Goal: Transaction & Acquisition: Book appointment/travel/reservation

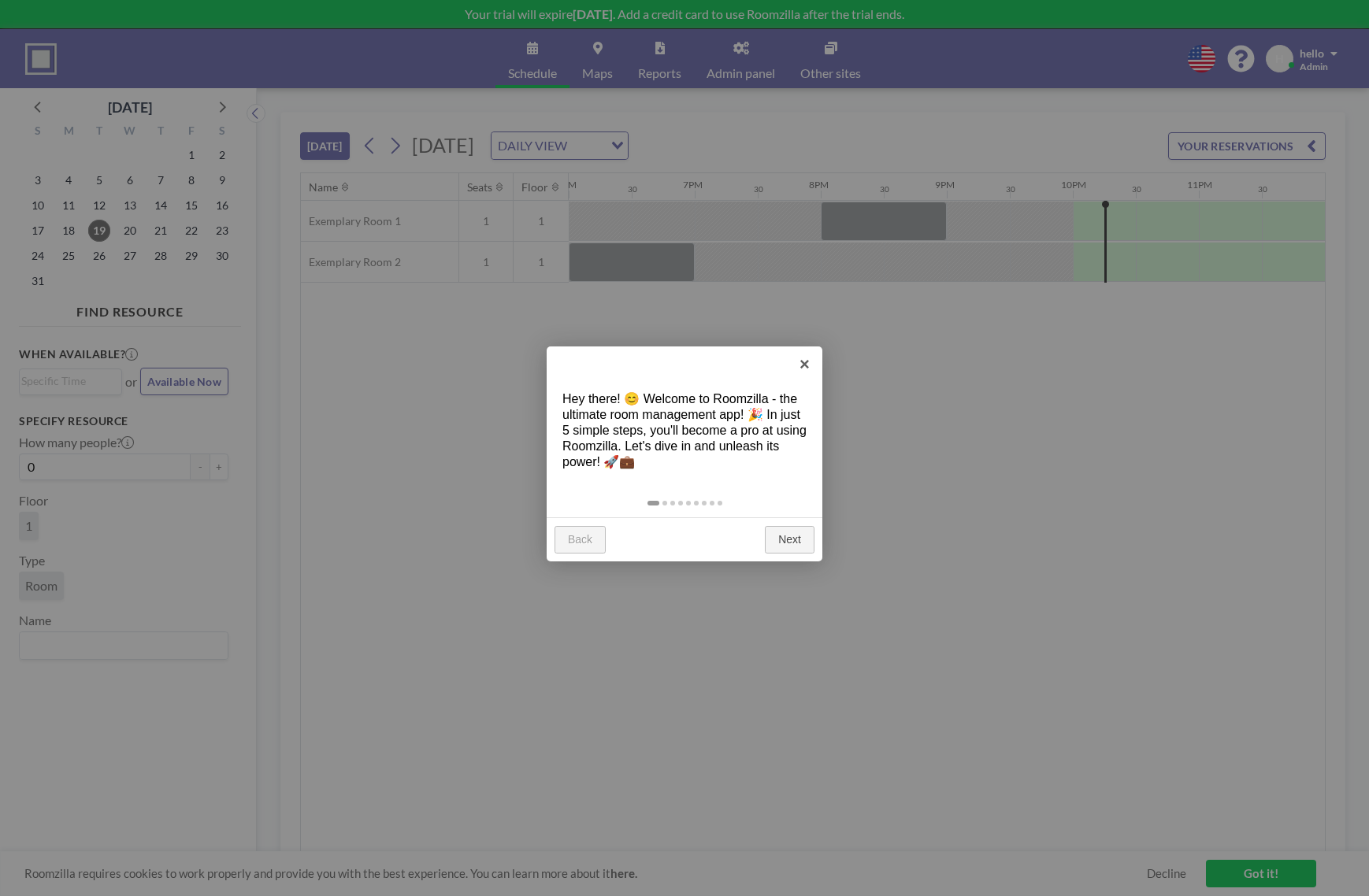
scroll to position [0, 2269]
click at [787, 527] on link "Next" at bounding box center [790, 540] width 50 height 28
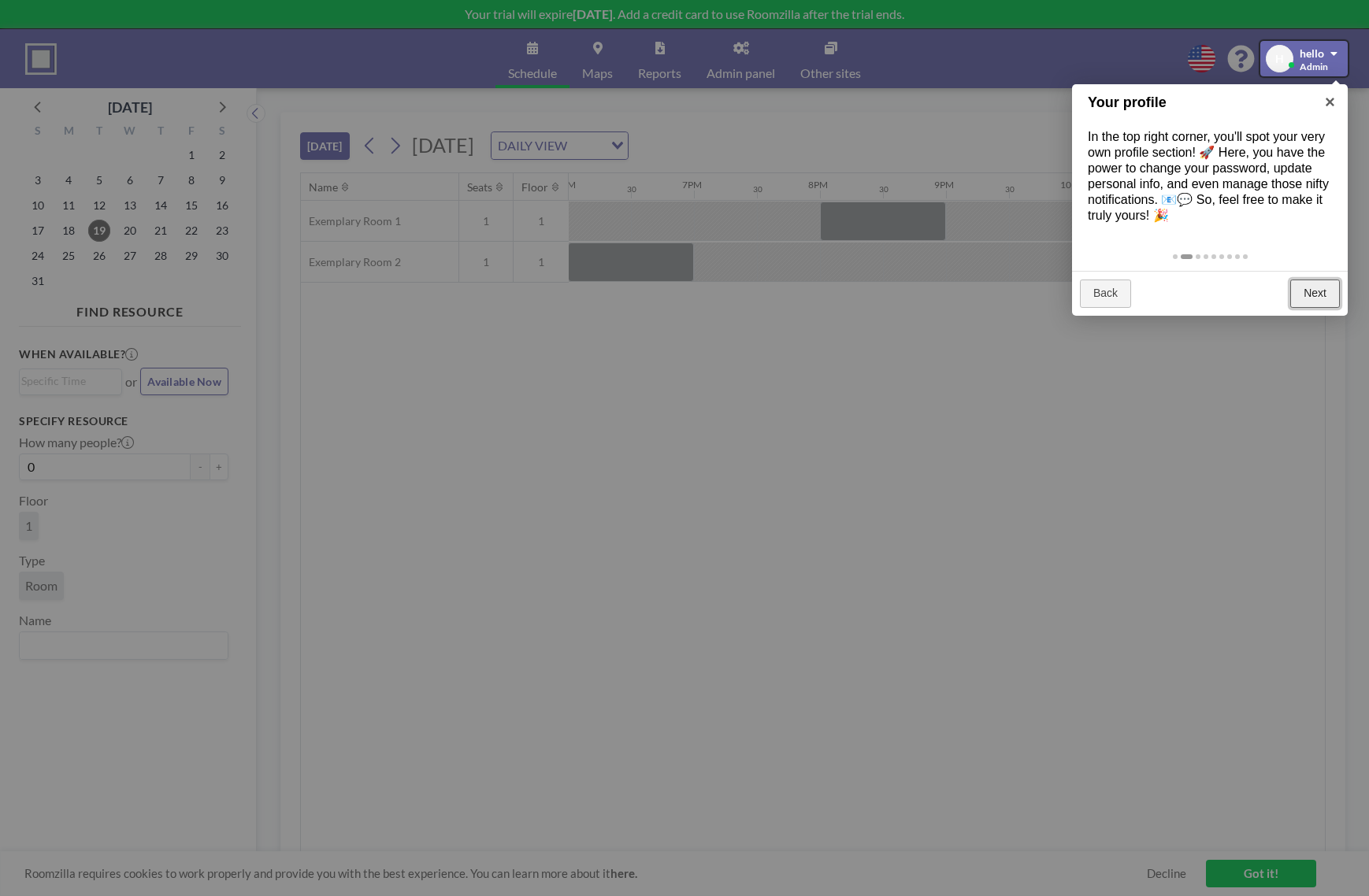
click at [1305, 288] on link "Next" at bounding box center [1315, 294] width 50 height 28
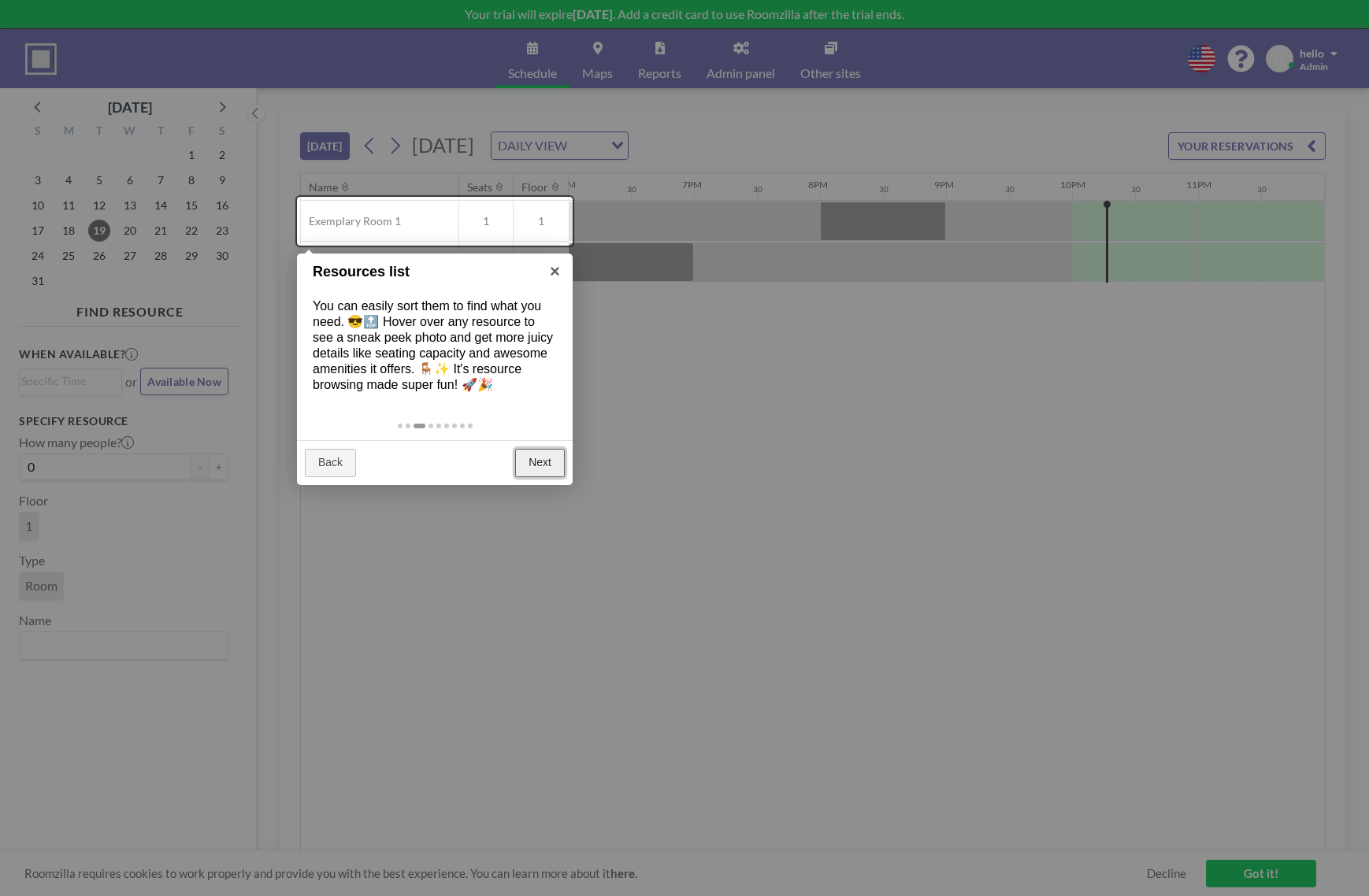
click at [541, 454] on link "Next" at bounding box center [540, 463] width 50 height 28
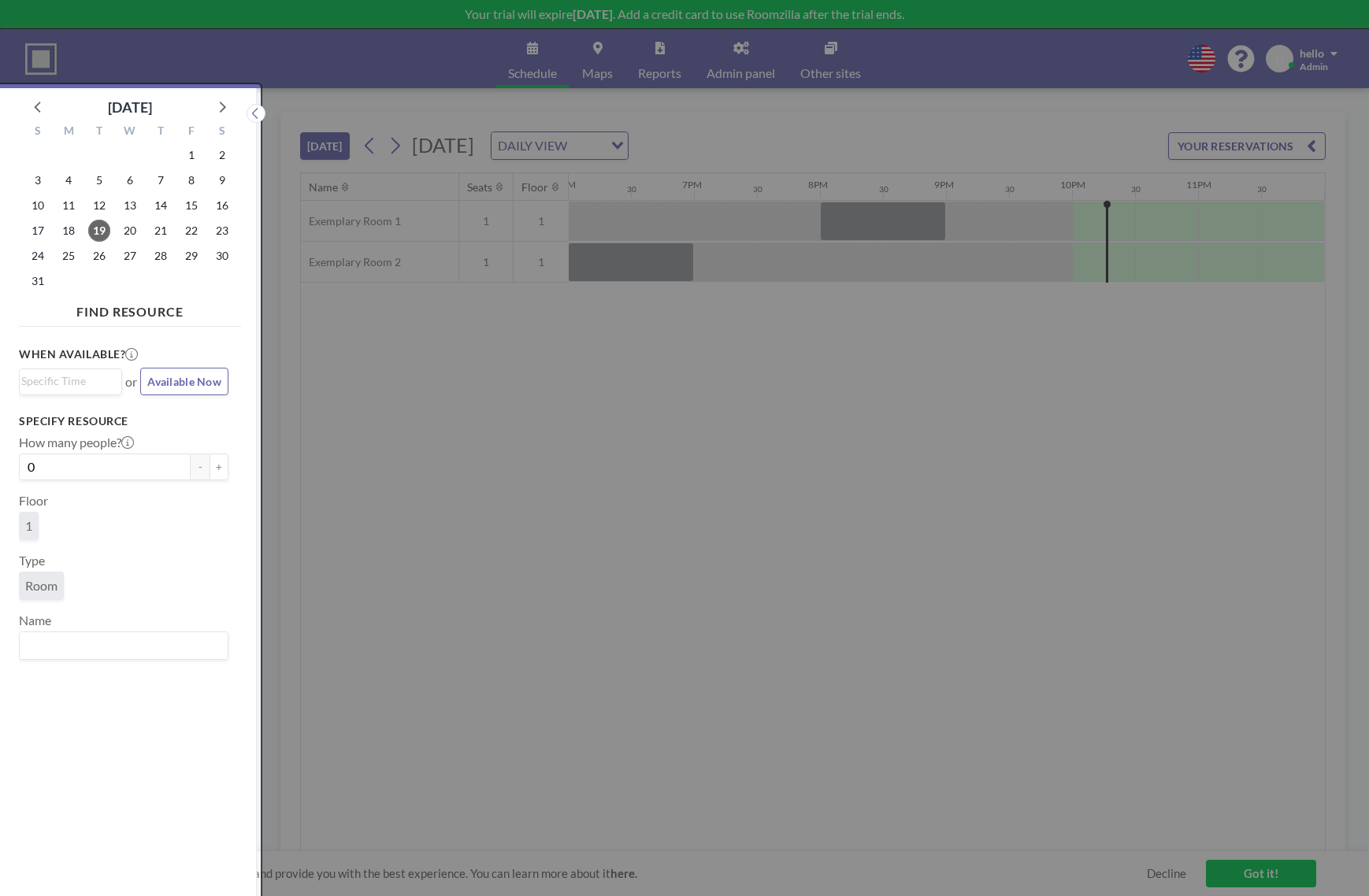
scroll to position [4, 0]
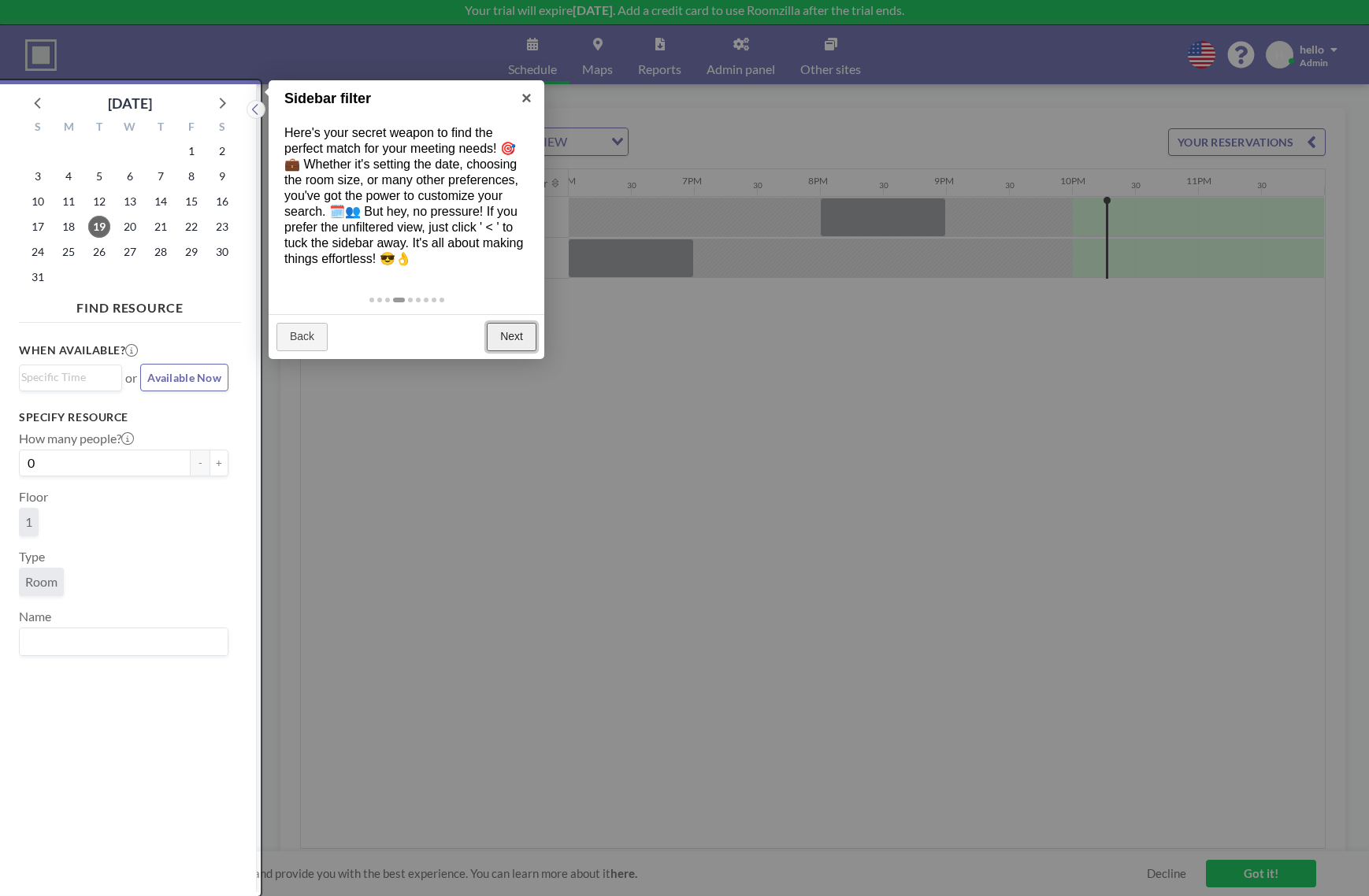
click at [523, 332] on link "Next" at bounding box center [512, 337] width 50 height 28
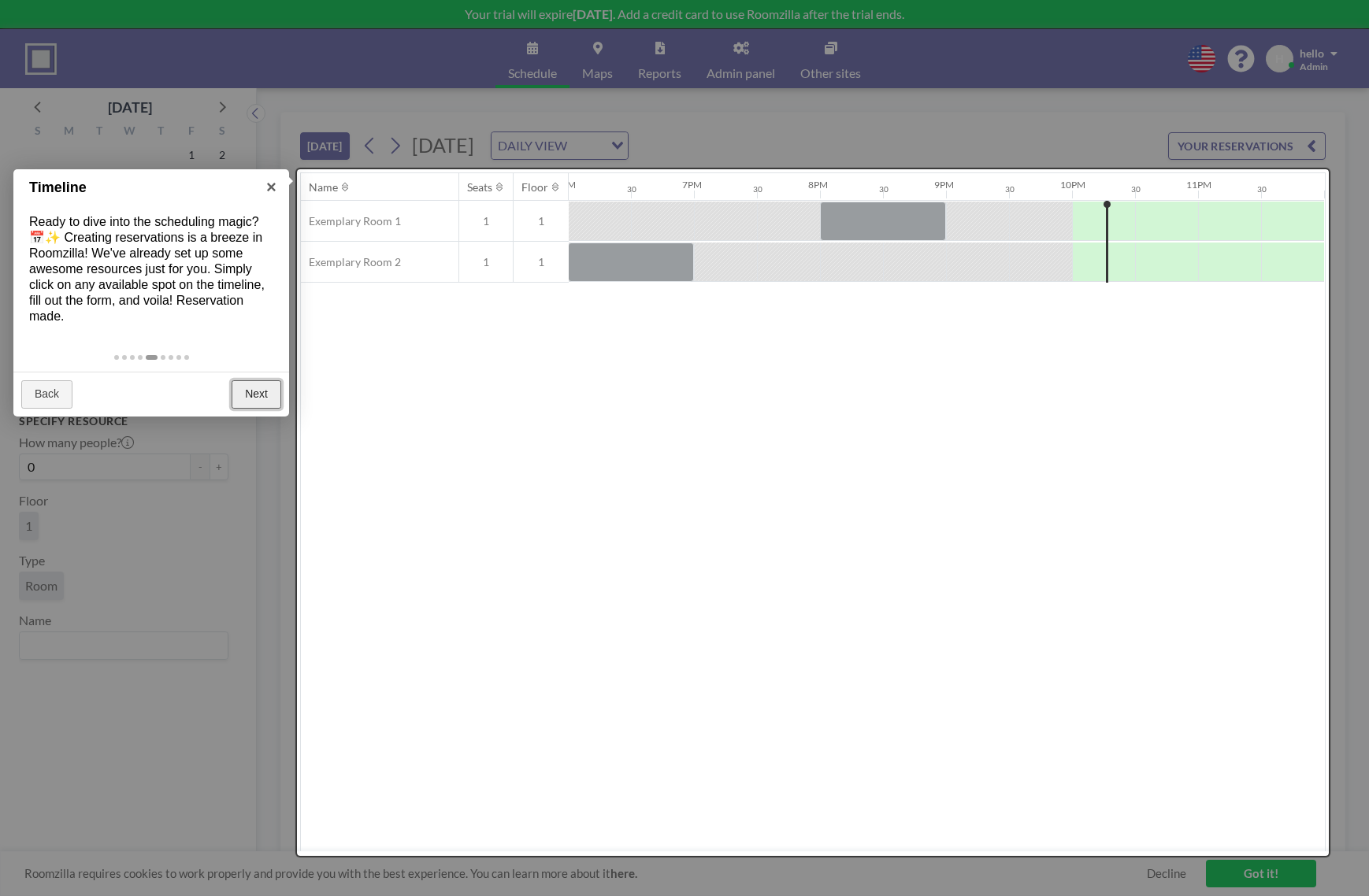
click at [264, 398] on link "Next" at bounding box center [257, 394] width 50 height 28
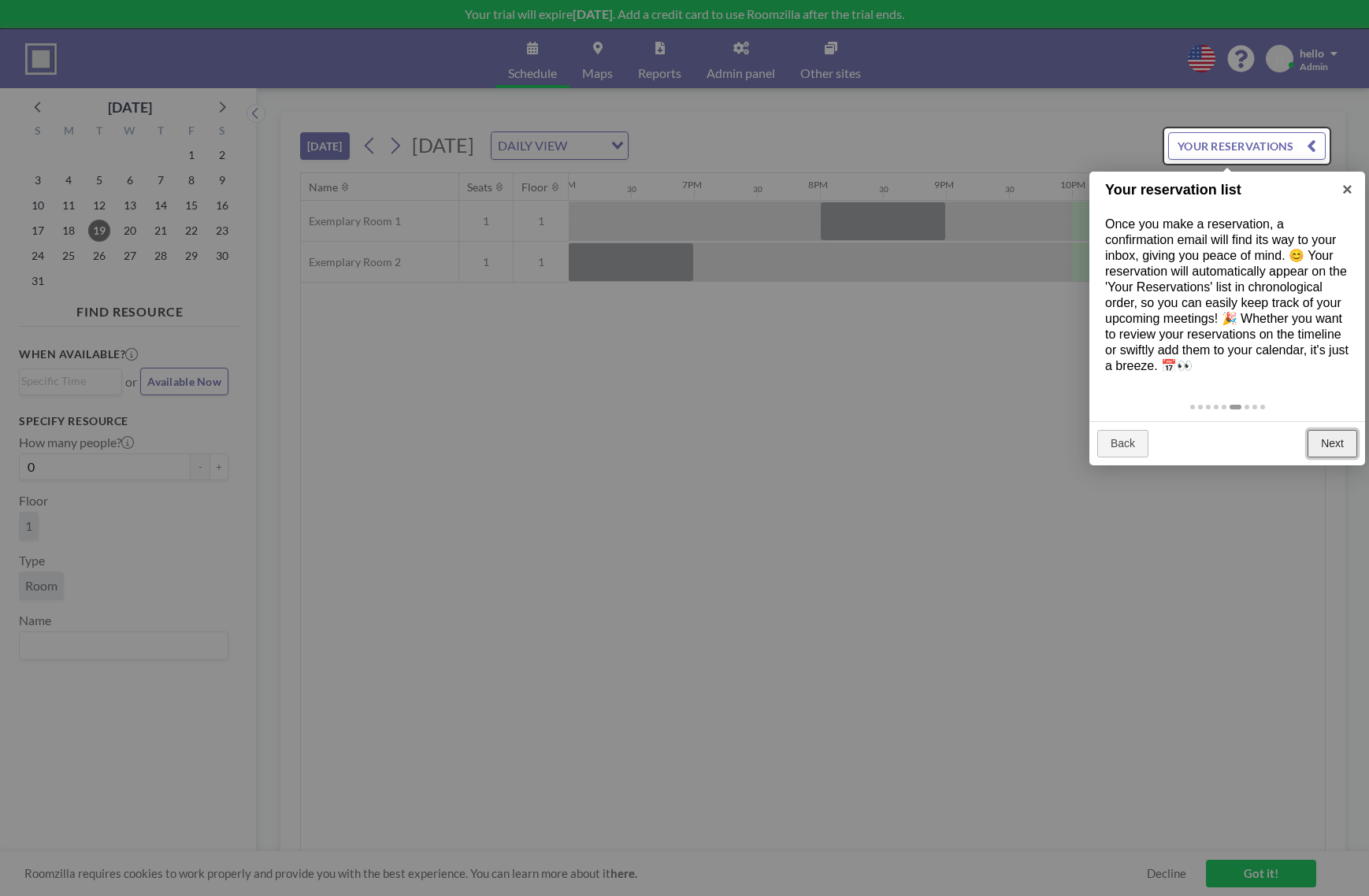
click at [1347, 448] on link "Next" at bounding box center [1333, 444] width 50 height 28
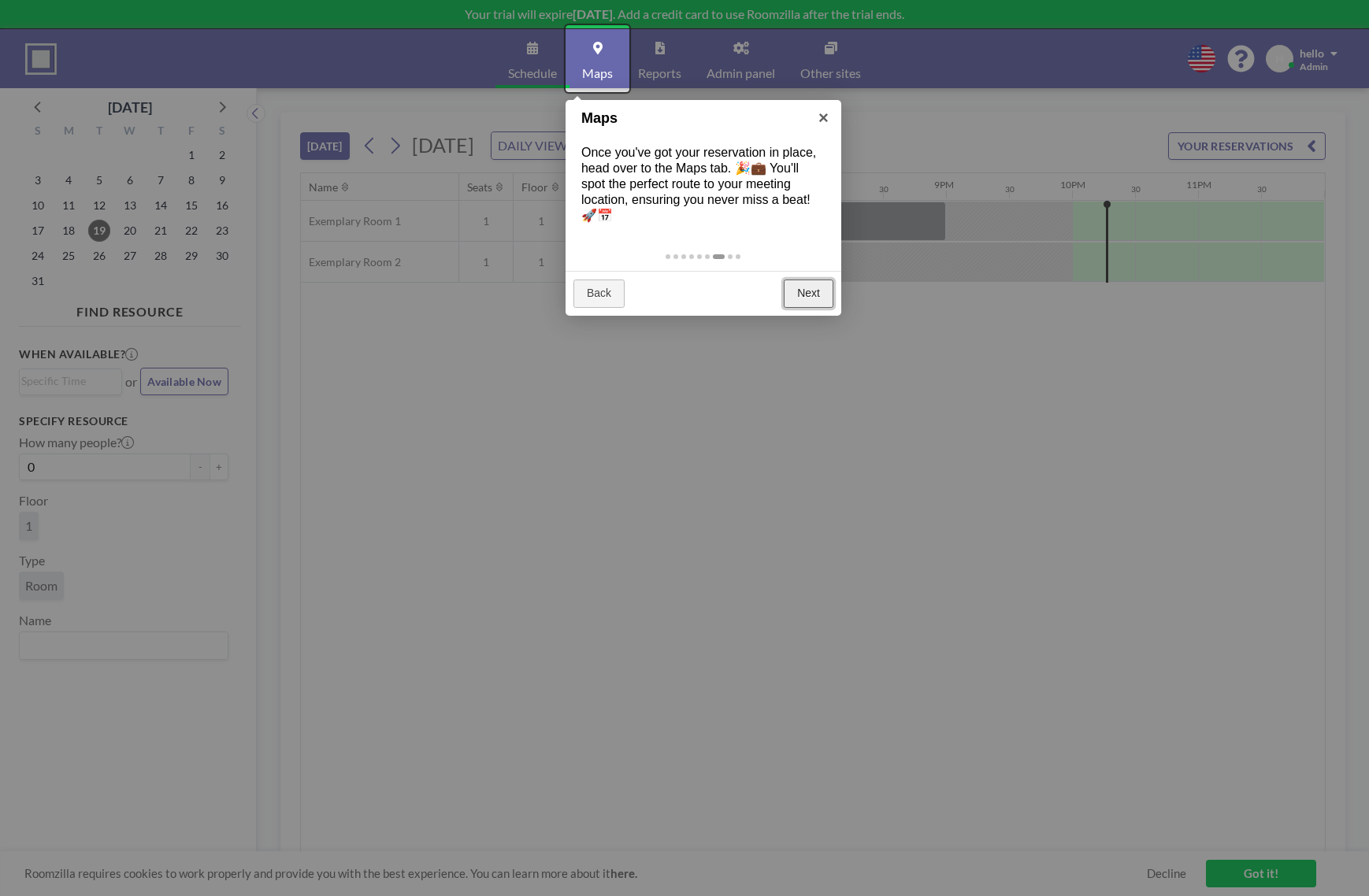
click at [817, 280] on link "Next" at bounding box center [809, 294] width 50 height 28
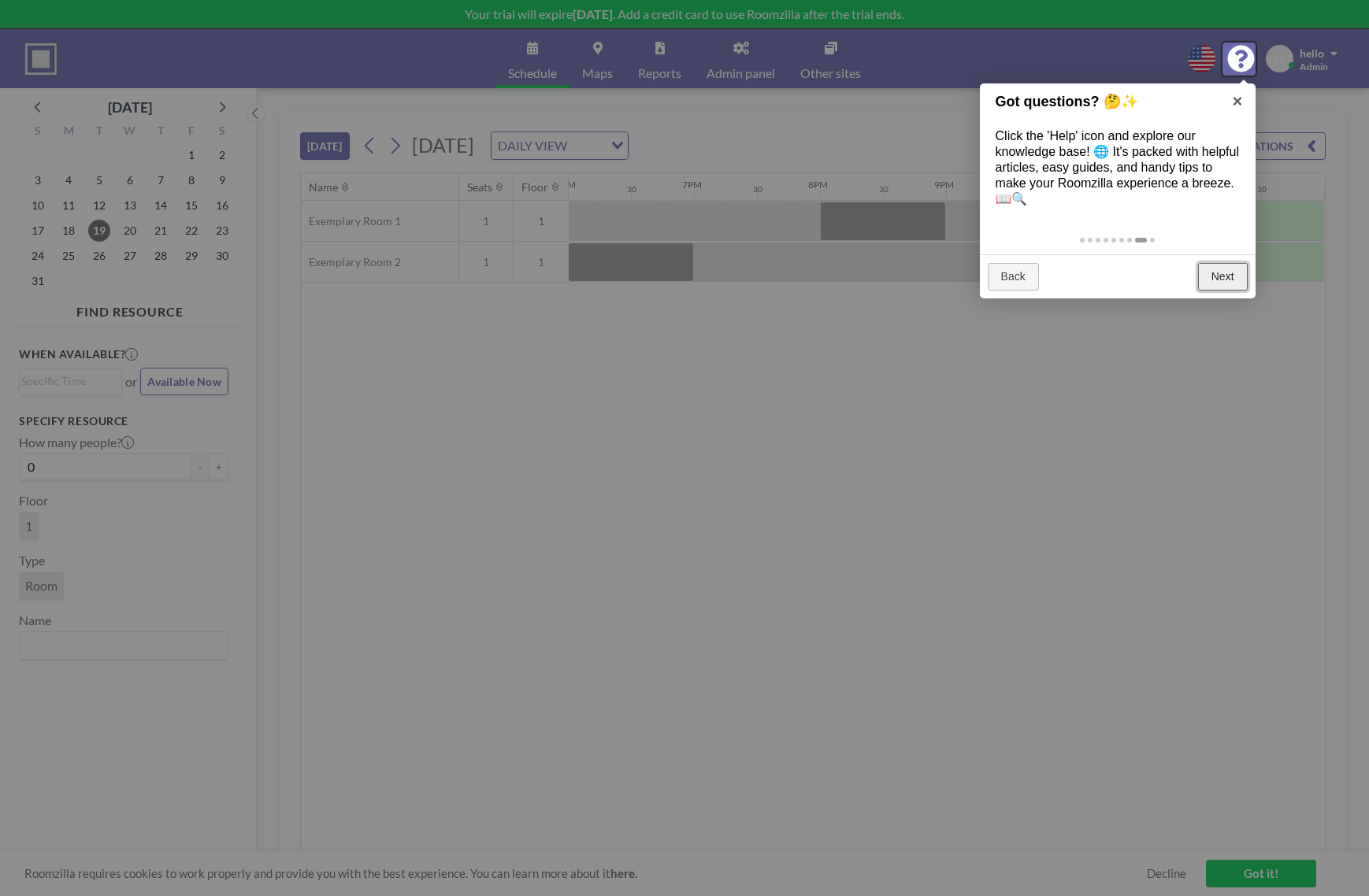
click at [1230, 280] on link "Next" at bounding box center [1223, 277] width 50 height 28
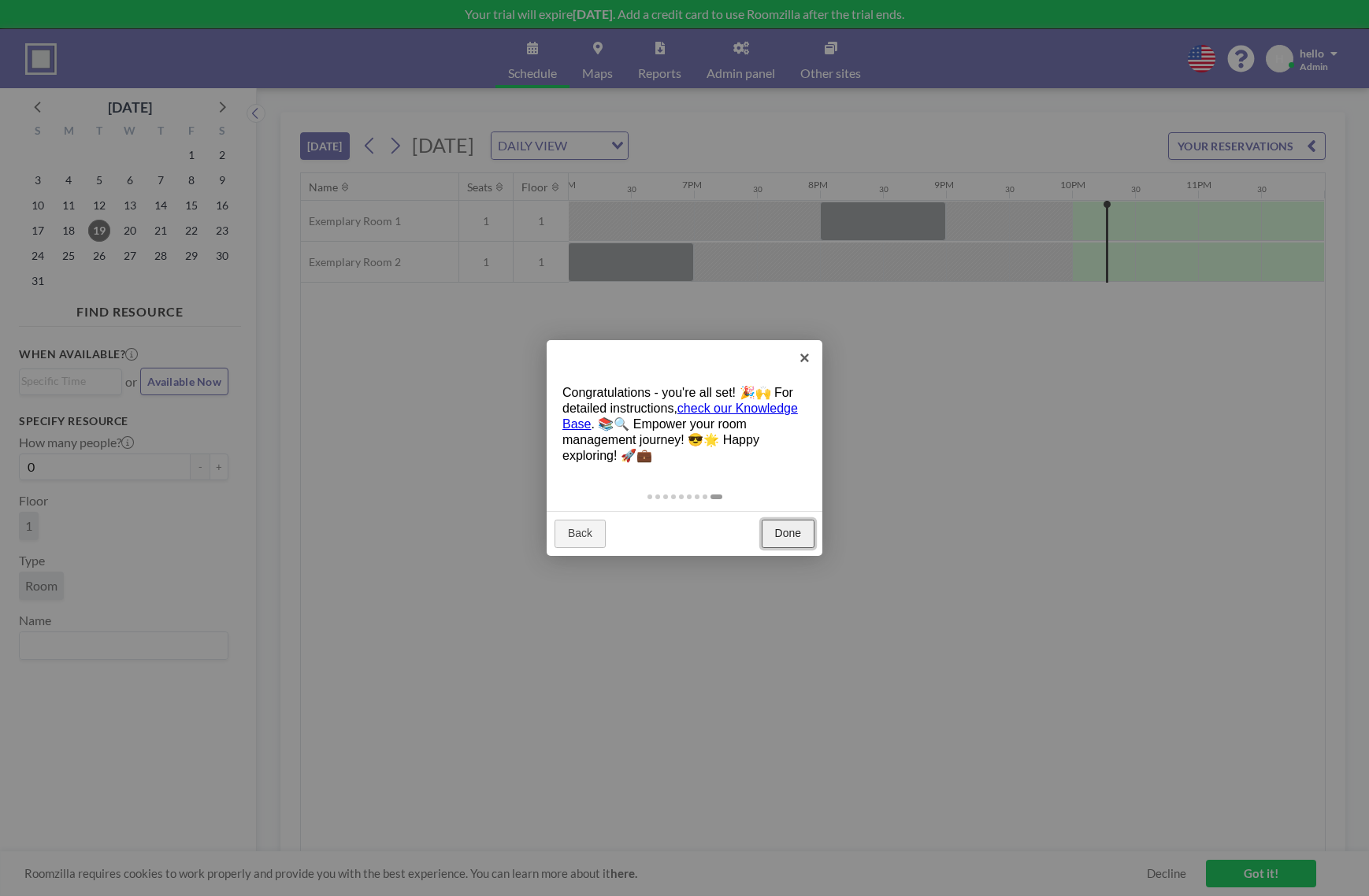
click at [791, 524] on link "Done" at bounding box center [788, 534] width 53 height 28
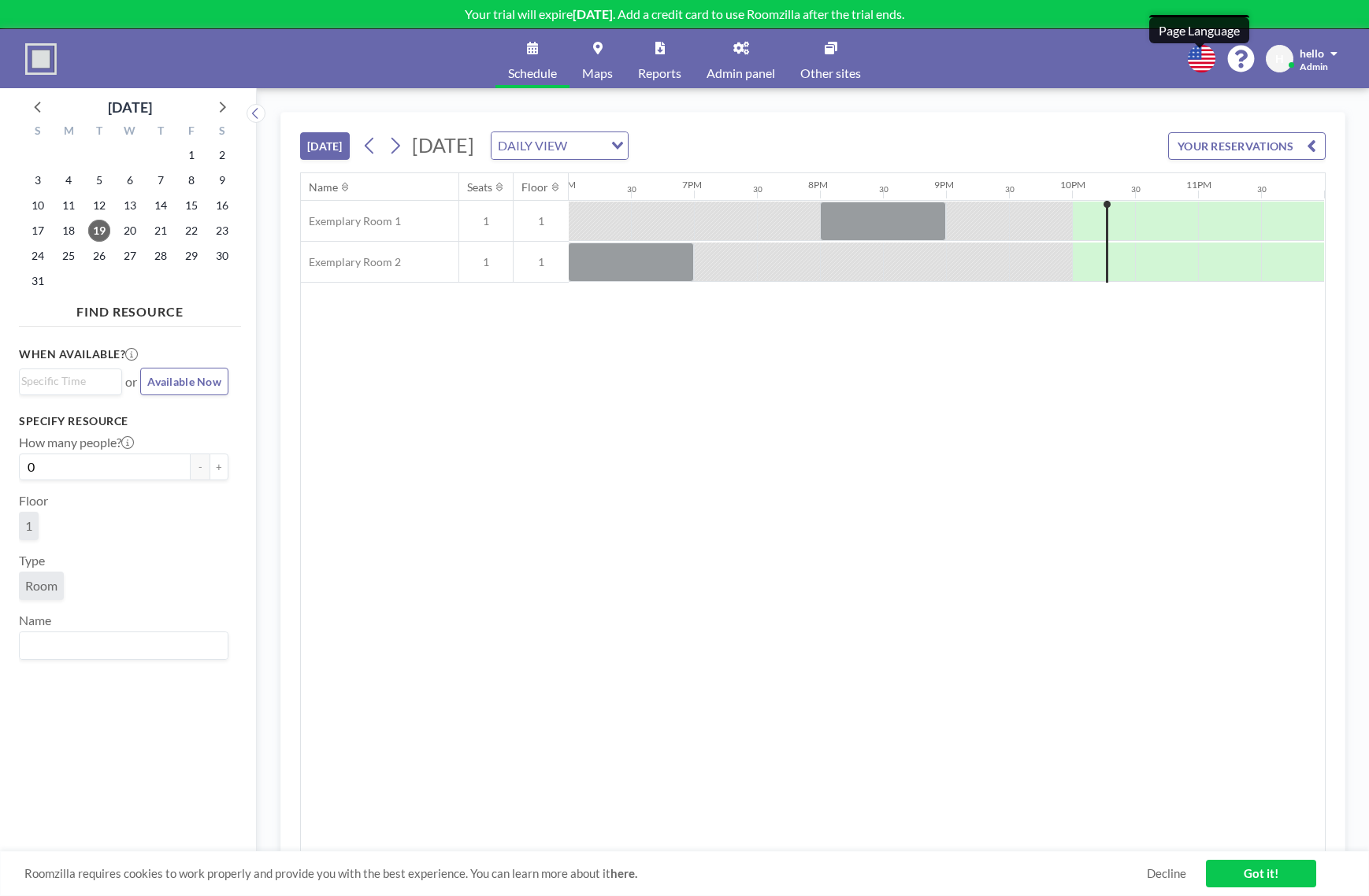
click at [1194, 53] on icon at bounding box center [1201, 58] width 27 height 27
click at [1069, 82] on div at bounding box center [684, 448] width 1369 height 896
click at [1247, 877] on link "Got it!" at bounding box center [1262, 873] width 111 height 27
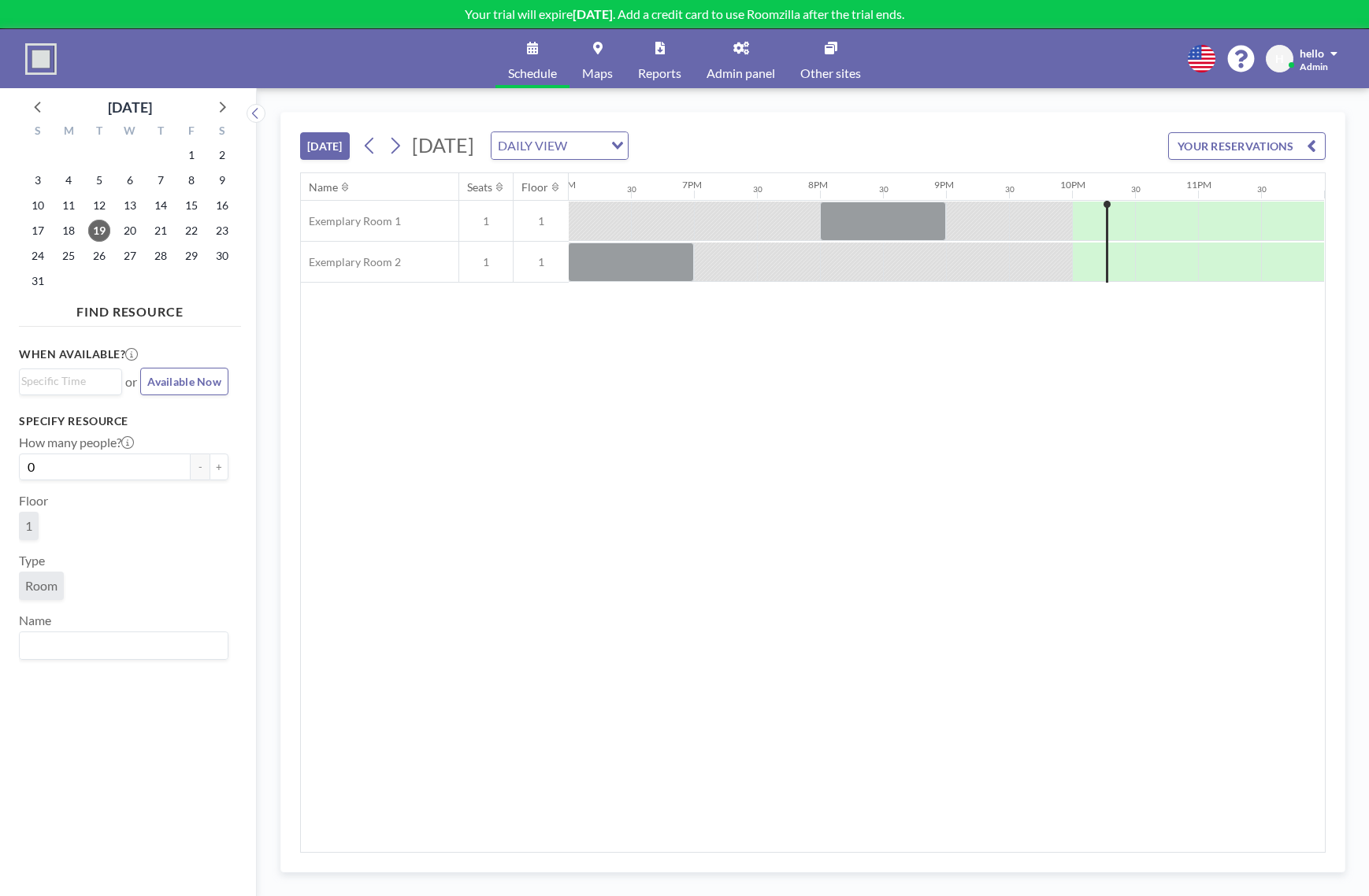
click at [729, 77] on span "Admin panel" at bounding box center [740, 73] width 68 height 12
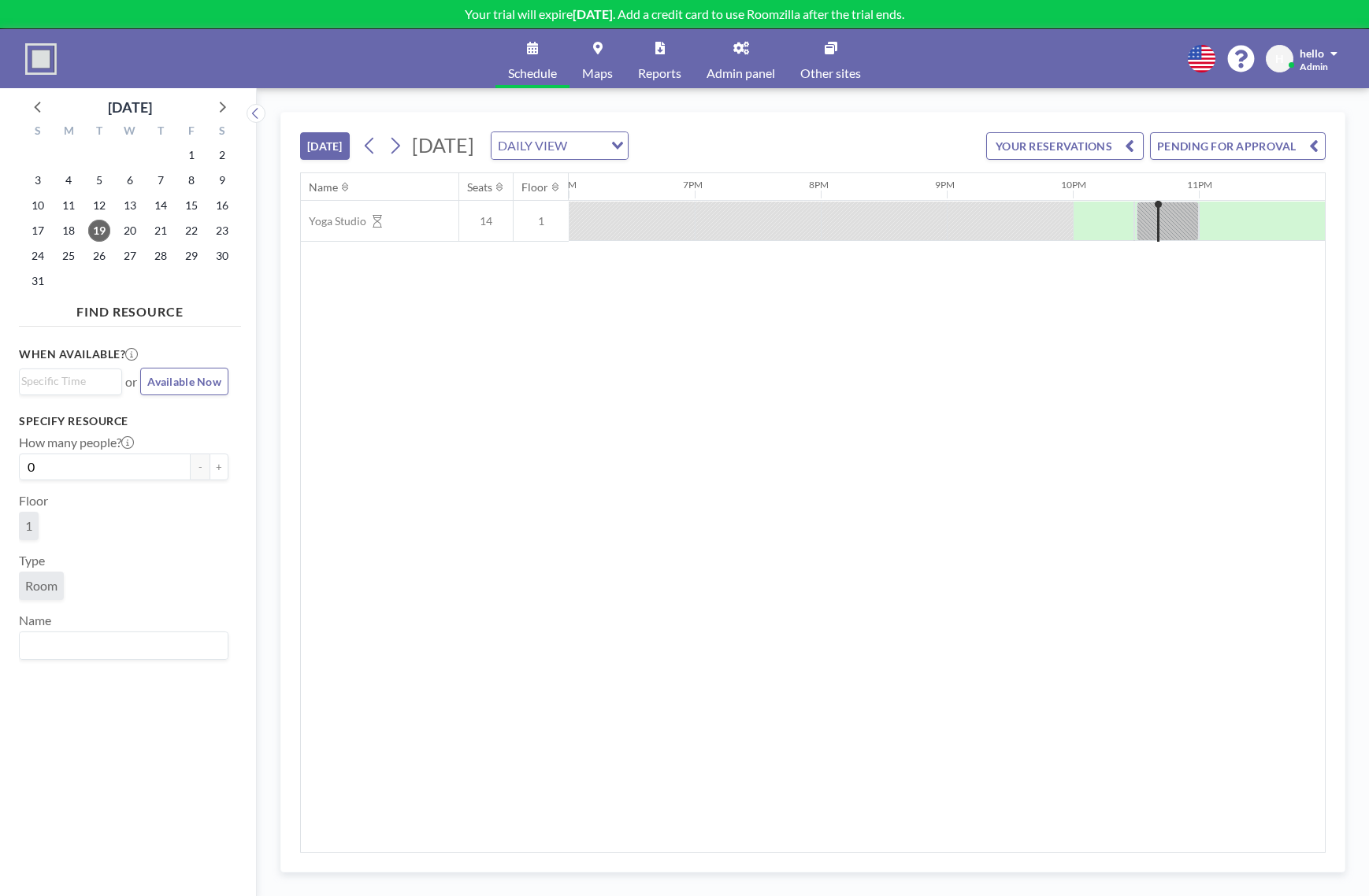
scroll to position [0, 2269]
click at [628, 153] on div "Loading..." at bounding box center [616, 144] width 25 height 24
click at [736, 201] on li "WEEKLY VIEW" at bounding box center [718, 196] width 135 height 23
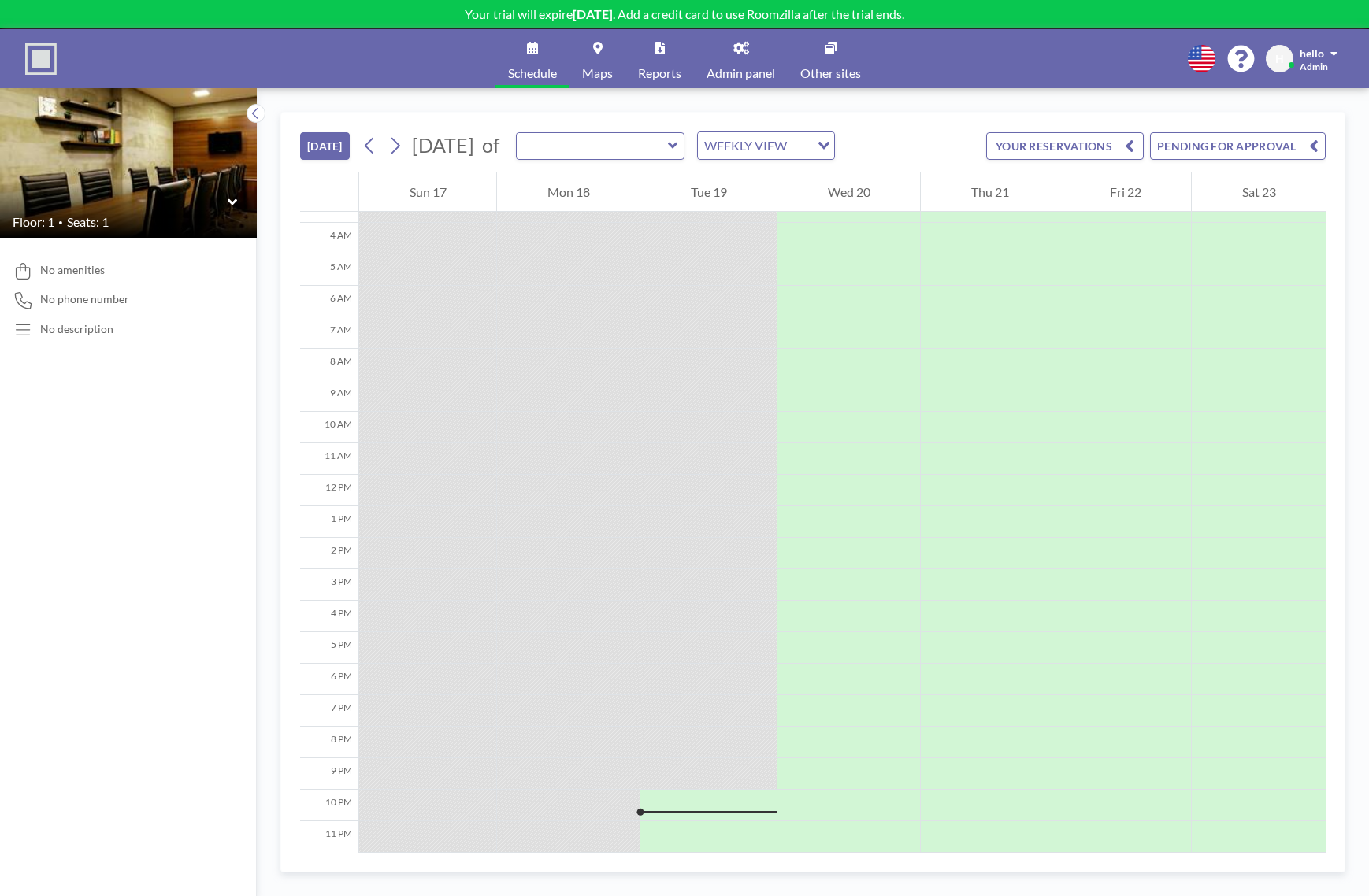
scroll to position [115, 0]
click at [852, 402] on div at bounding box center [848, 396] width 143 height 31
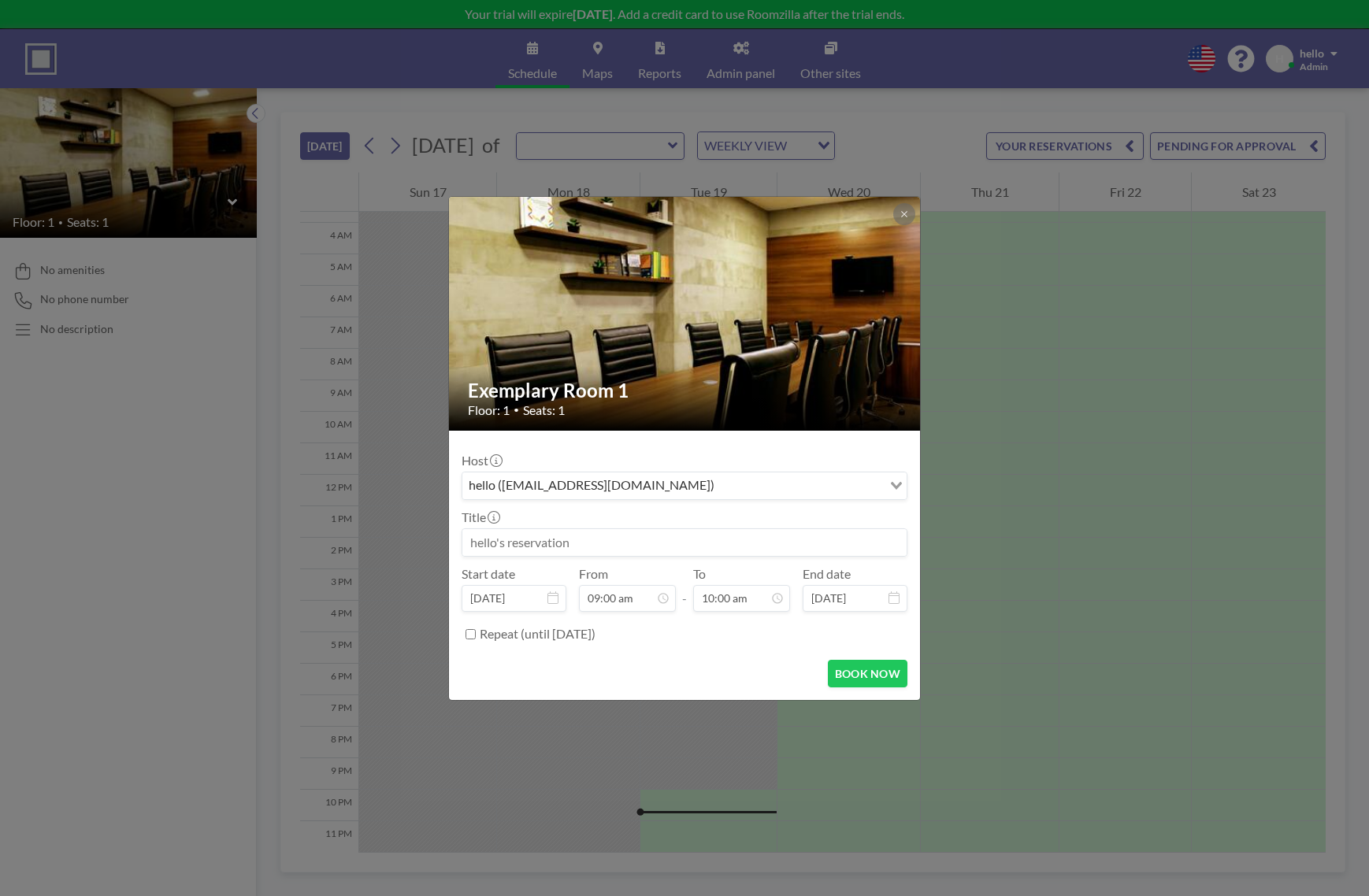
click at [720, 485] on input "Search for option" at bounding box center [800, 486] width 162 height 21
click at [687, 485] on input "Search for option" at bounding box center [675, 486] width 423 height 21
click at [499, 461] on icon at bounding box center [496, 460] width 12 height 12
click at [560, 446] on div "Host hello (hello@sonairte.ie) Loading... Title Start date Aug 20, 2025 From 09…" at bounding box center [684, 545] width 446 height 204
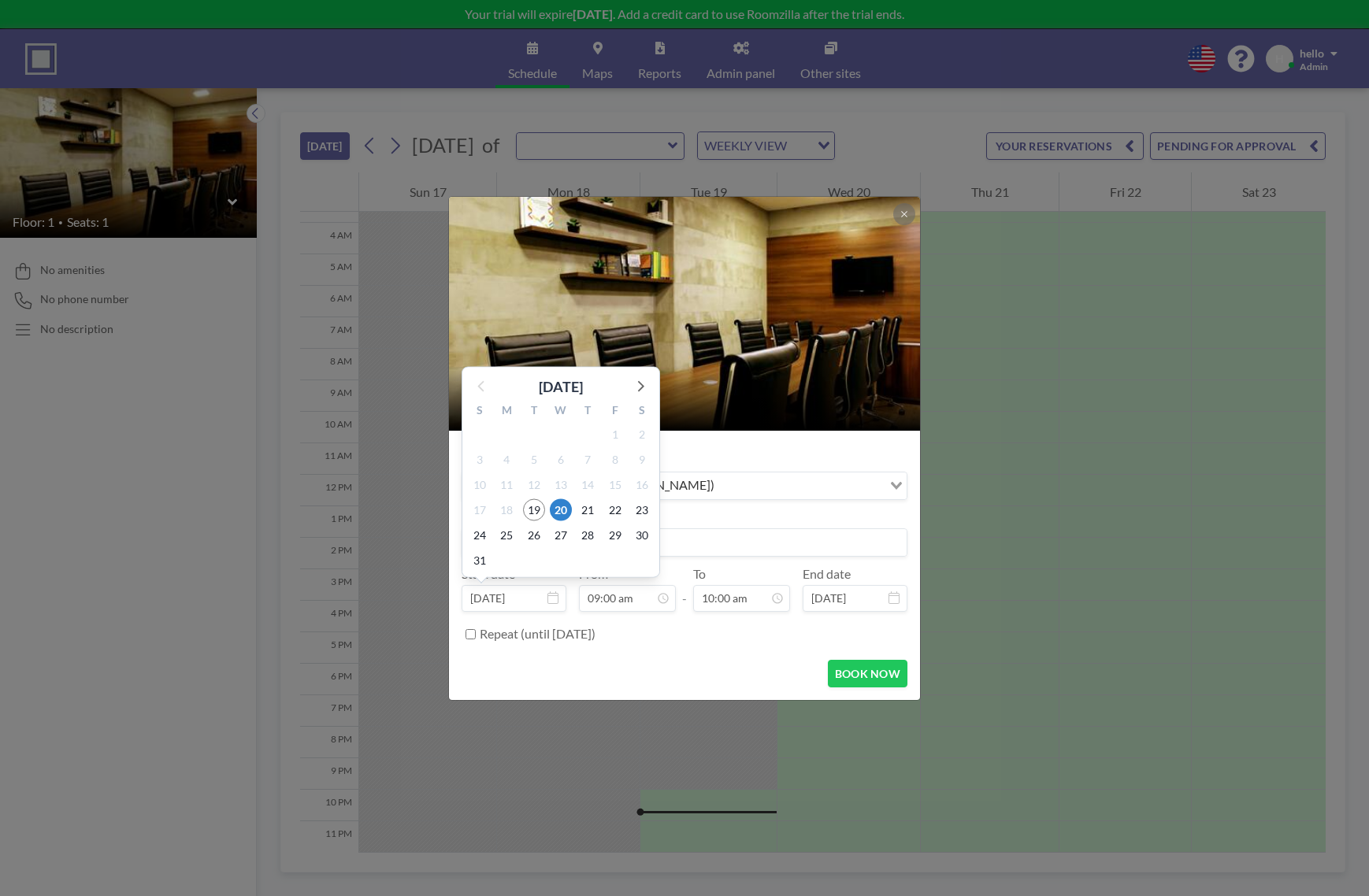
scroll to position [252, 0]
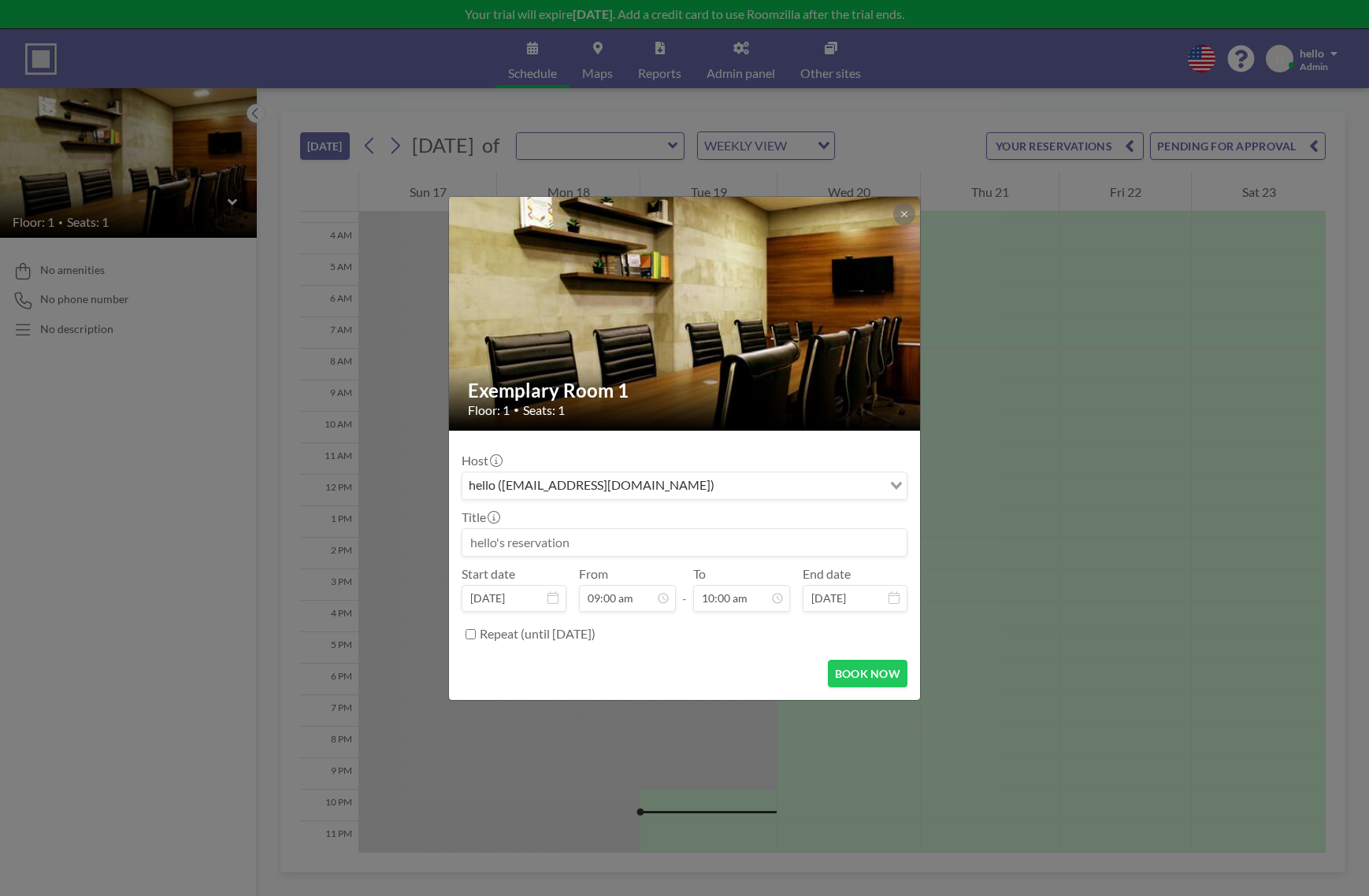
click at [551, 599] on icon at bounding box center [552, 597] width 11 height 12
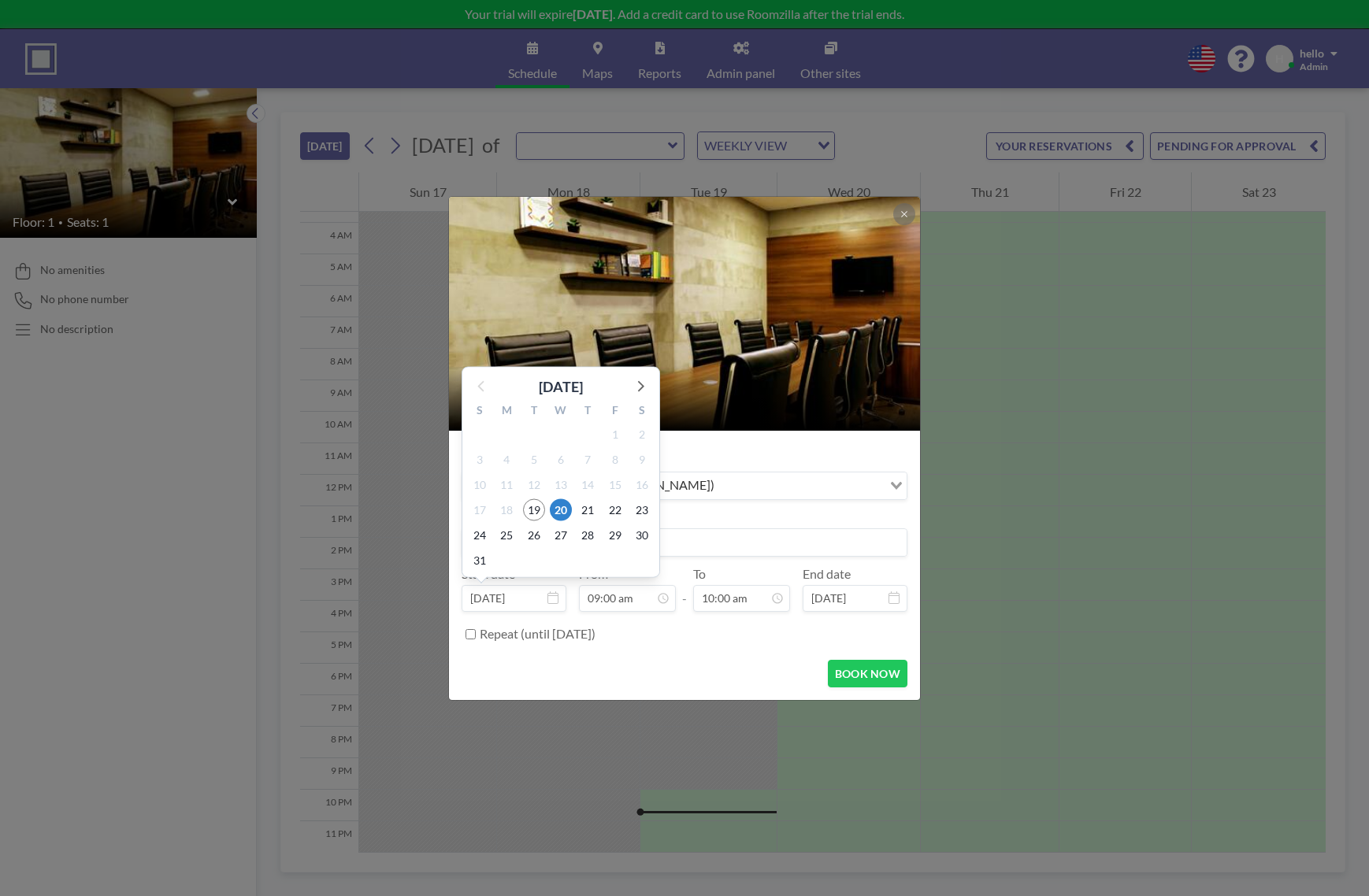
click at [524, 596] on input "Aug 20, 2025" at bounding box center [513, 598] width 105 height 26
click at [486, 534] on span "24" at bounding box center [479, 535] width 22 height 22
type input "Aug 24, 2025"
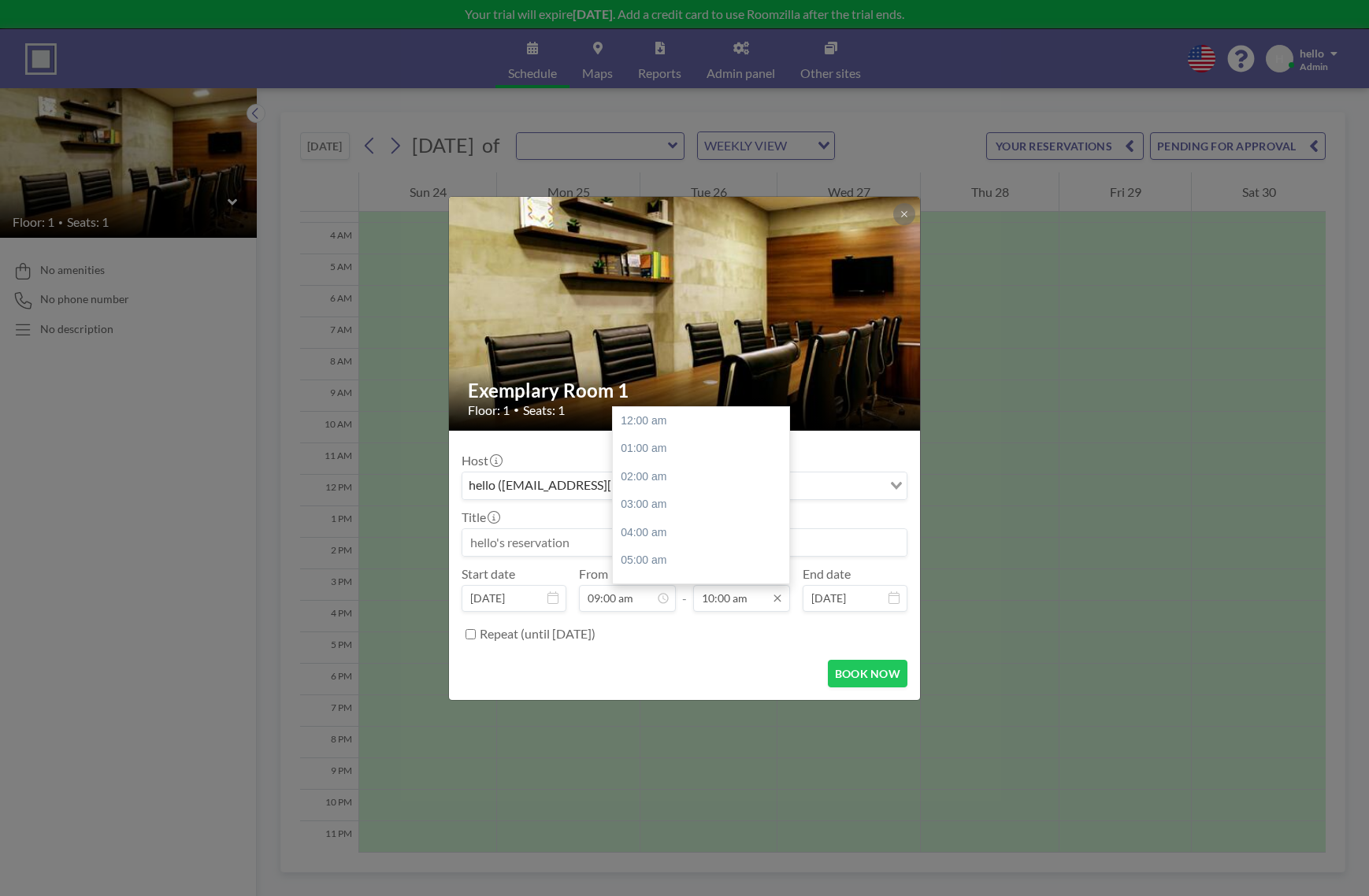
scroll to position [281, 0]
click at [729, 602] on input "10:00 am" at bounding box center [741, 598] width 97 height 26
click at [663, 458] on div "11:00 am" at bounding box center [701, 449] width 177 height 28
type input "11:00 am"
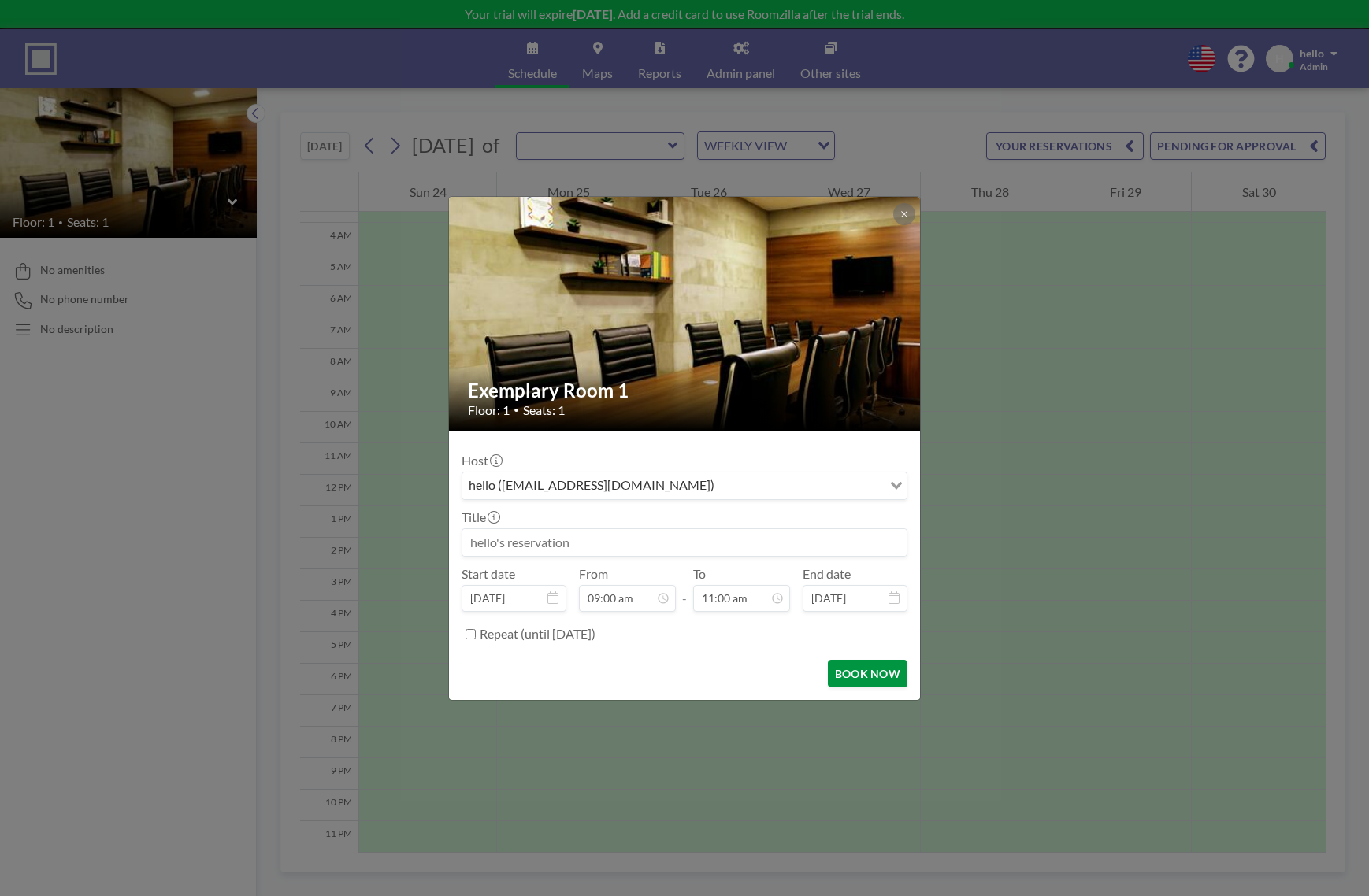
click at [878, 682] on button "BOOK NOW" at bounding box center [867, 673] width 79 height 27
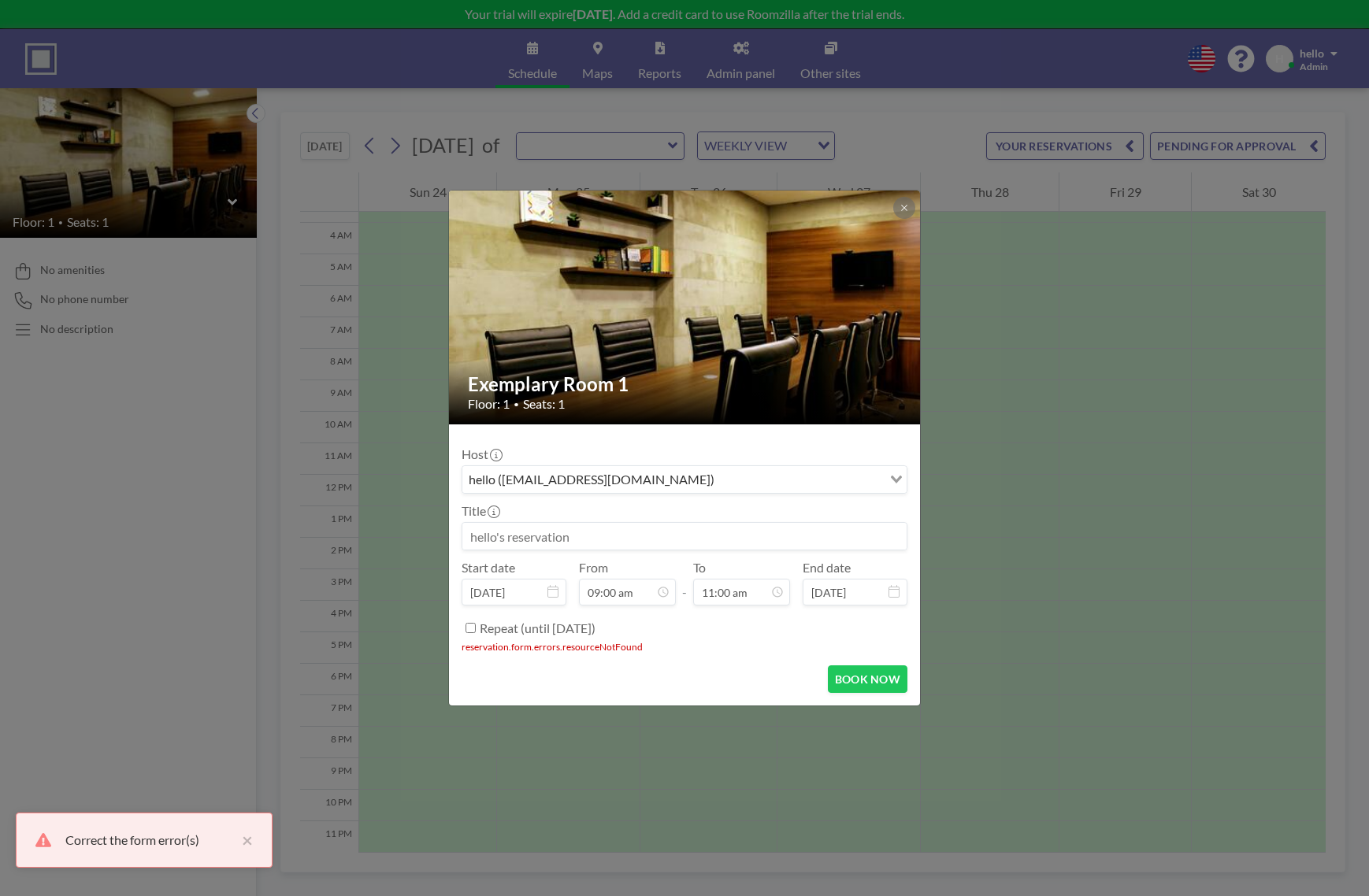
scroll to position [252, 0]
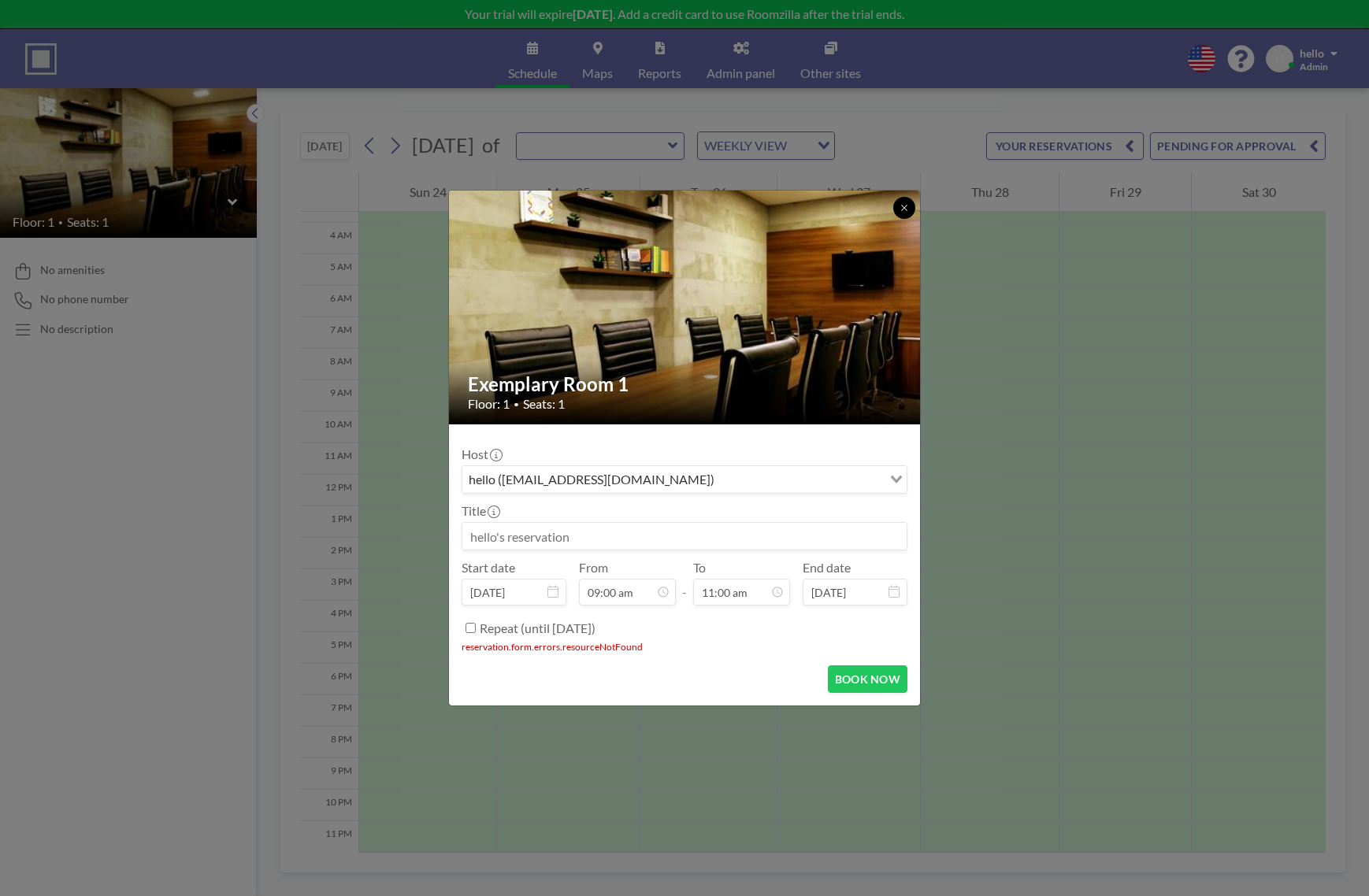
click at [904, 207] on icon at bounding box center [904, 207] width 6 height 6
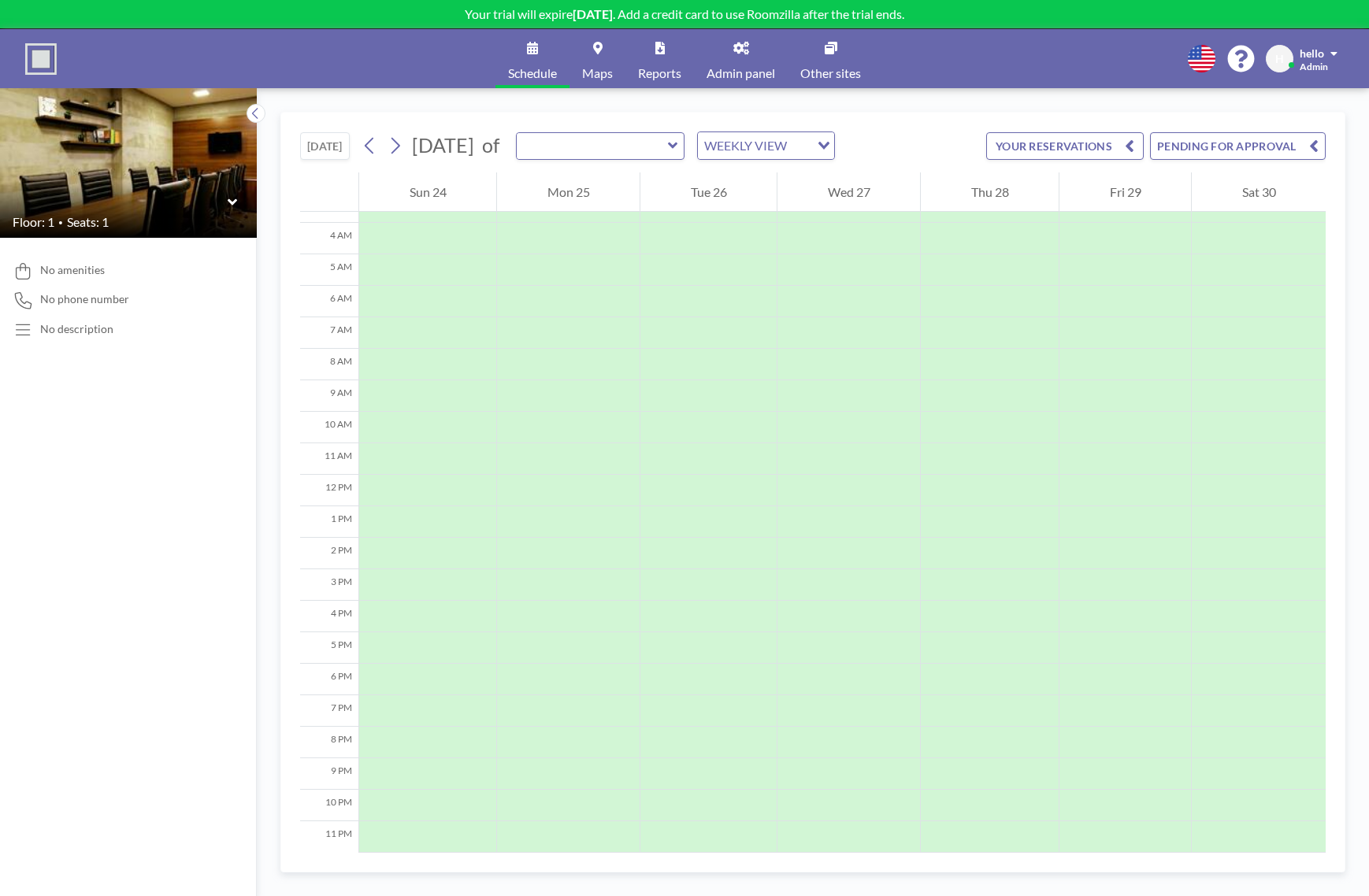
click at [338, 154] on button "[DATE]" at bounding box center [325, 145] width 50 height 27
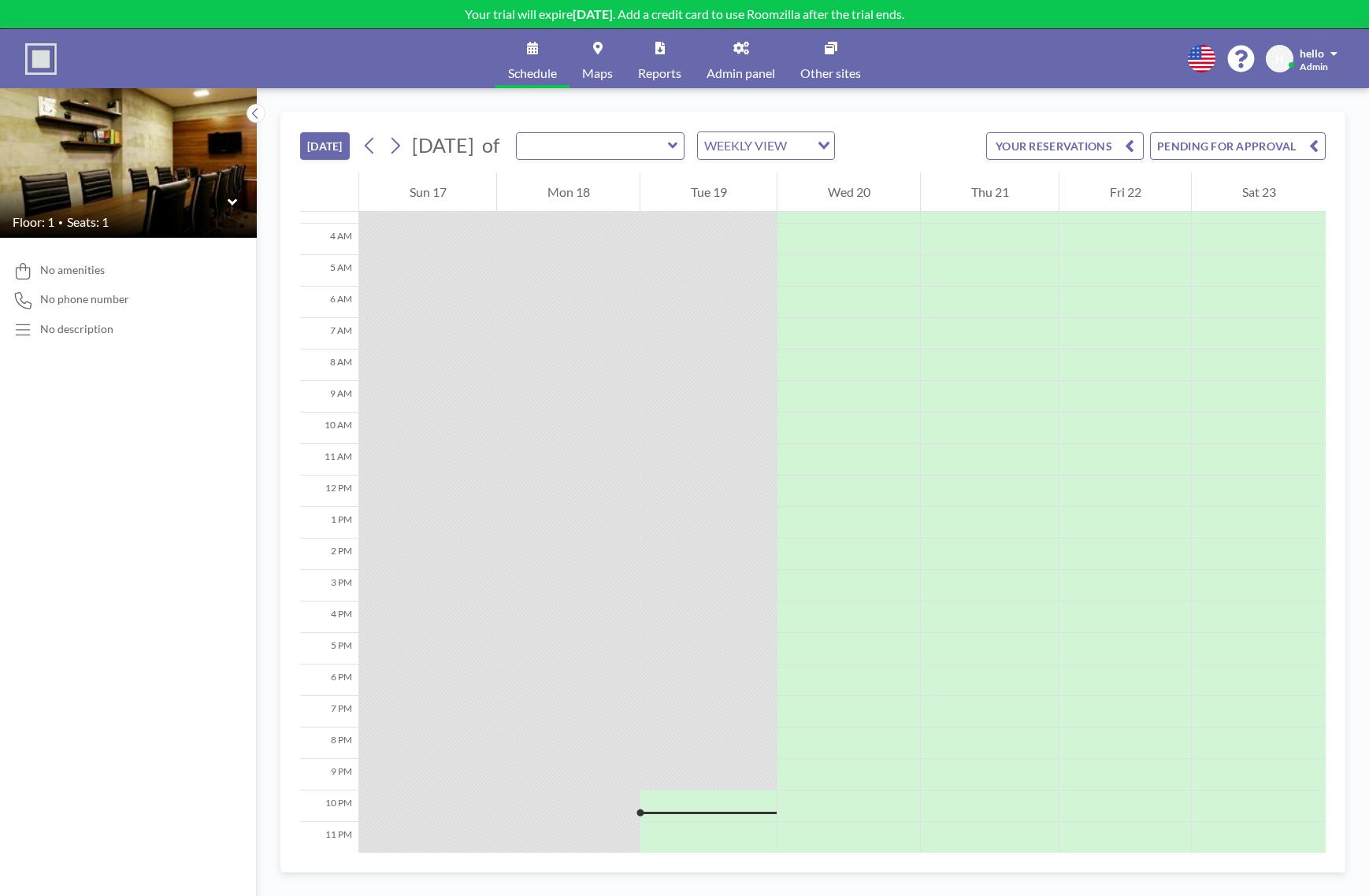
scroll to position [115, 0]
click at [234, 210] on icon at bounding box center [233, 202] width 10 height 16
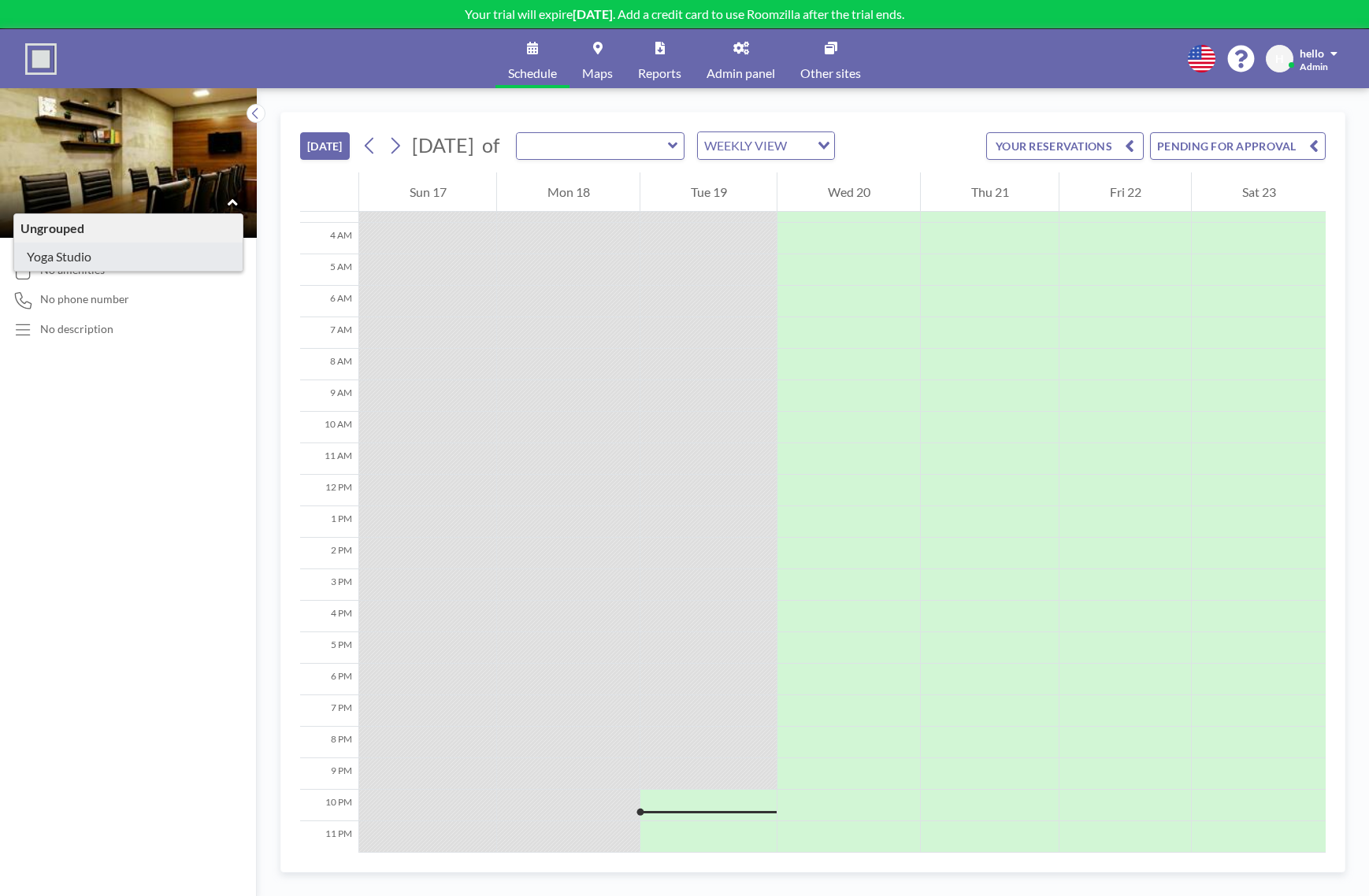
type input "Yoga Studio"
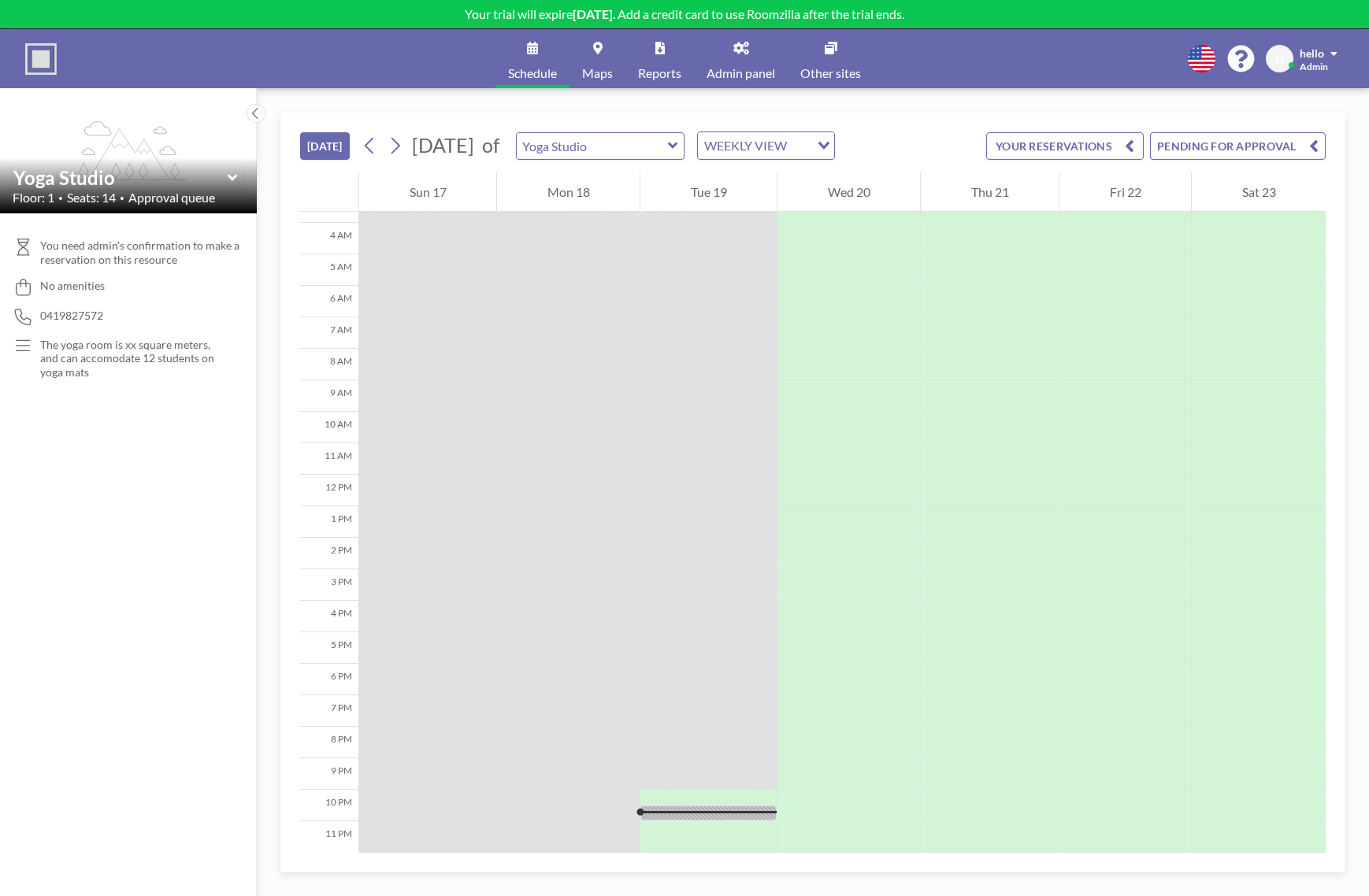
click at [123, 139] on icon "flex-grow: 1.2;" at bounding box center [128, 151] width 116 height 59
click at [738, 76] on span "Admin panel" at bounding box center [740, 73] width 68 height 12
click at [155, 131] on icon "flex-grow: 1.2;" at bounding box center [128, 151] width 116 height 59
click at [229, 178] on icon at bounding box center [233, 177] width 10 height 16
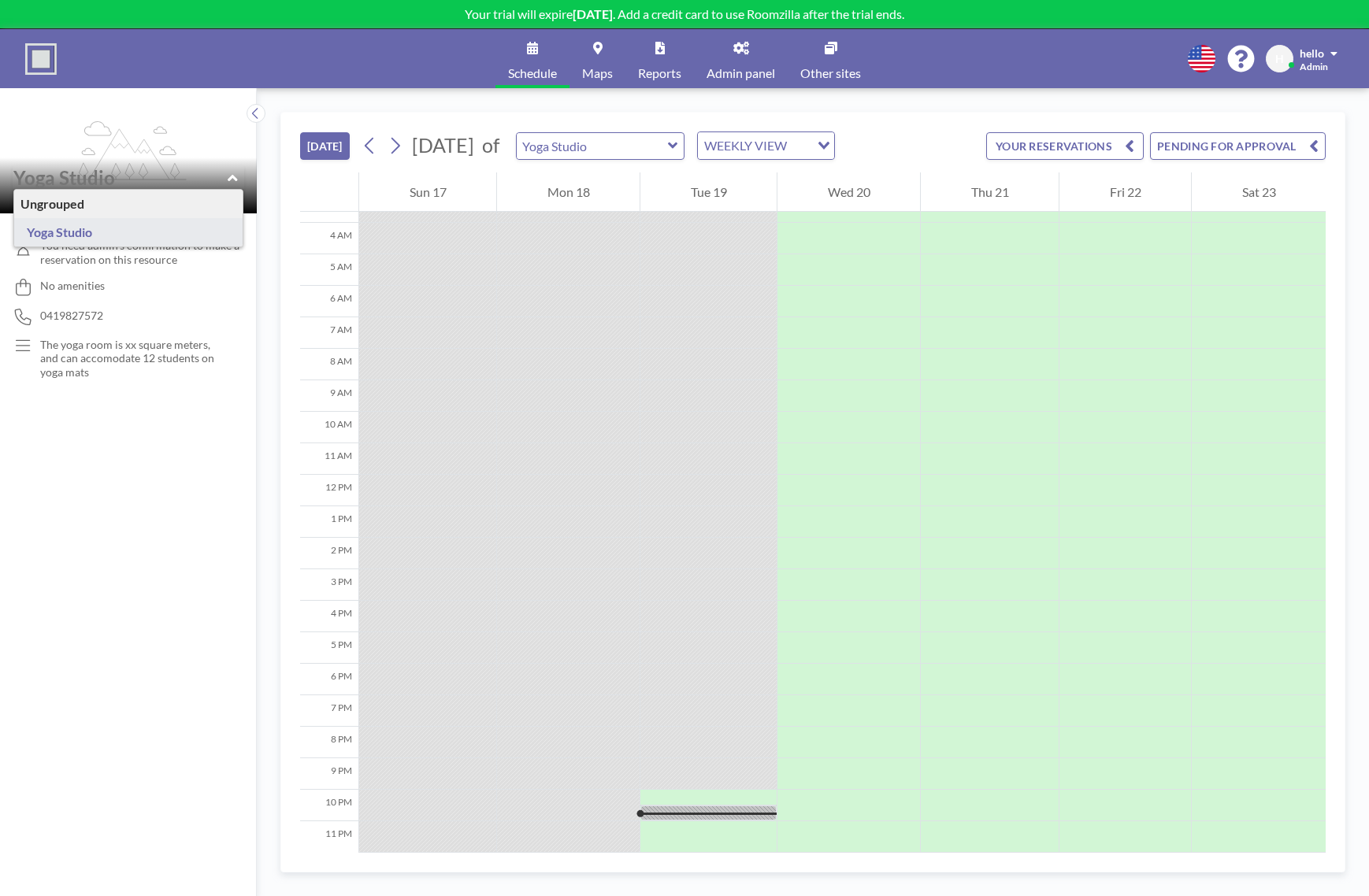
click at [46, 59] on img at bounding box center [41, 59] width 31 height 31
click at [257, 110] on icon at bounding box center [256, 113] width 10 height 16
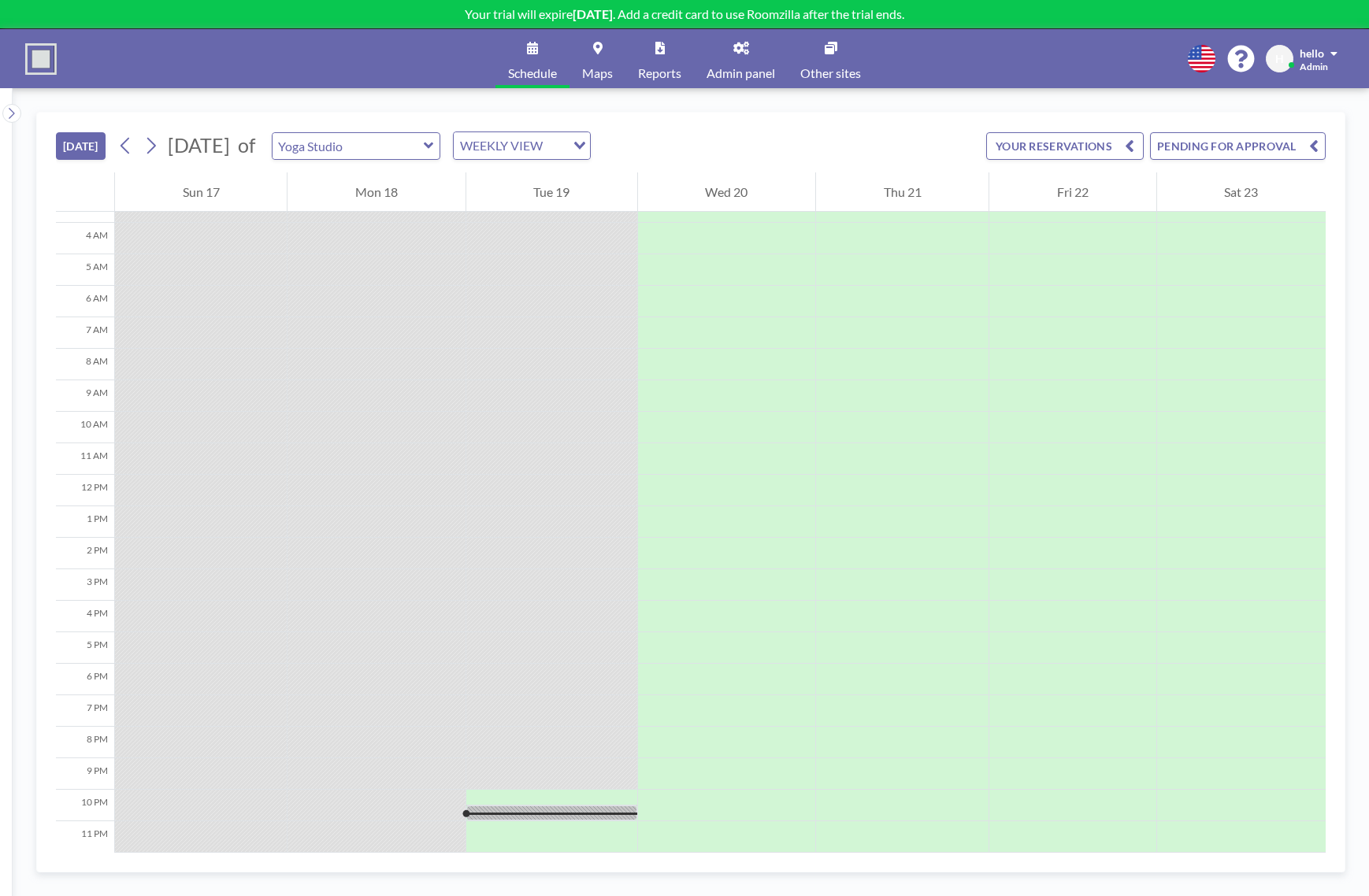
click at [556, 145] on div "WEEKLY VIEW" at bounding box center [510, 144] width 112 height 24
click at [550, 181] on li "DAILY VIEW" at bounding box center [591, 174] width 135 height 23
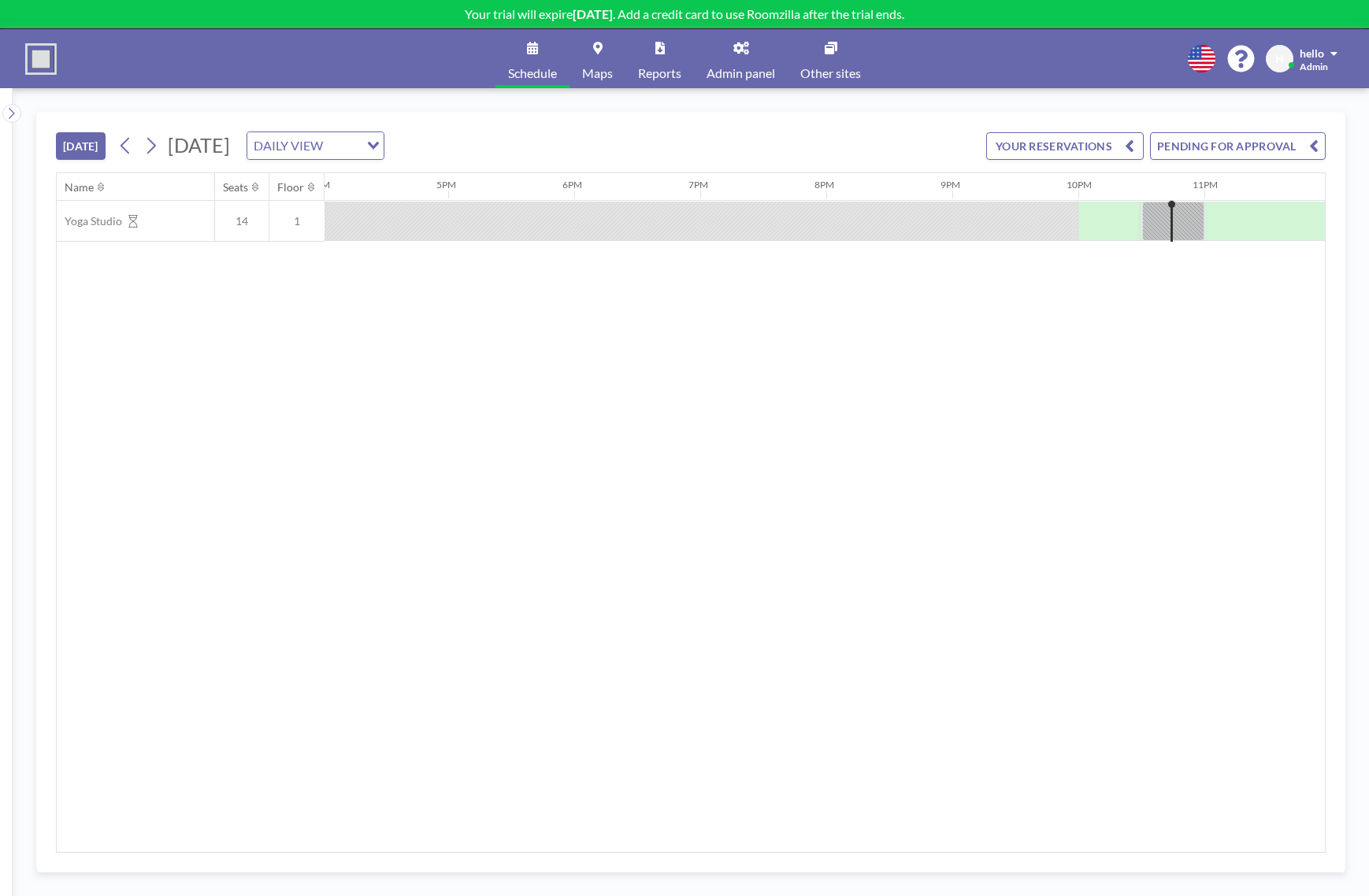
scroll to position [0, 2025]
drag, startPoint x: 775, startPoint y: 233, endPoint x: 1201, endPoint y: 229, distance: 426.0
click at [1121, 145] on button "YOUR RESERVATIONS" at bounding box center [1065, 145] width 158 height 27
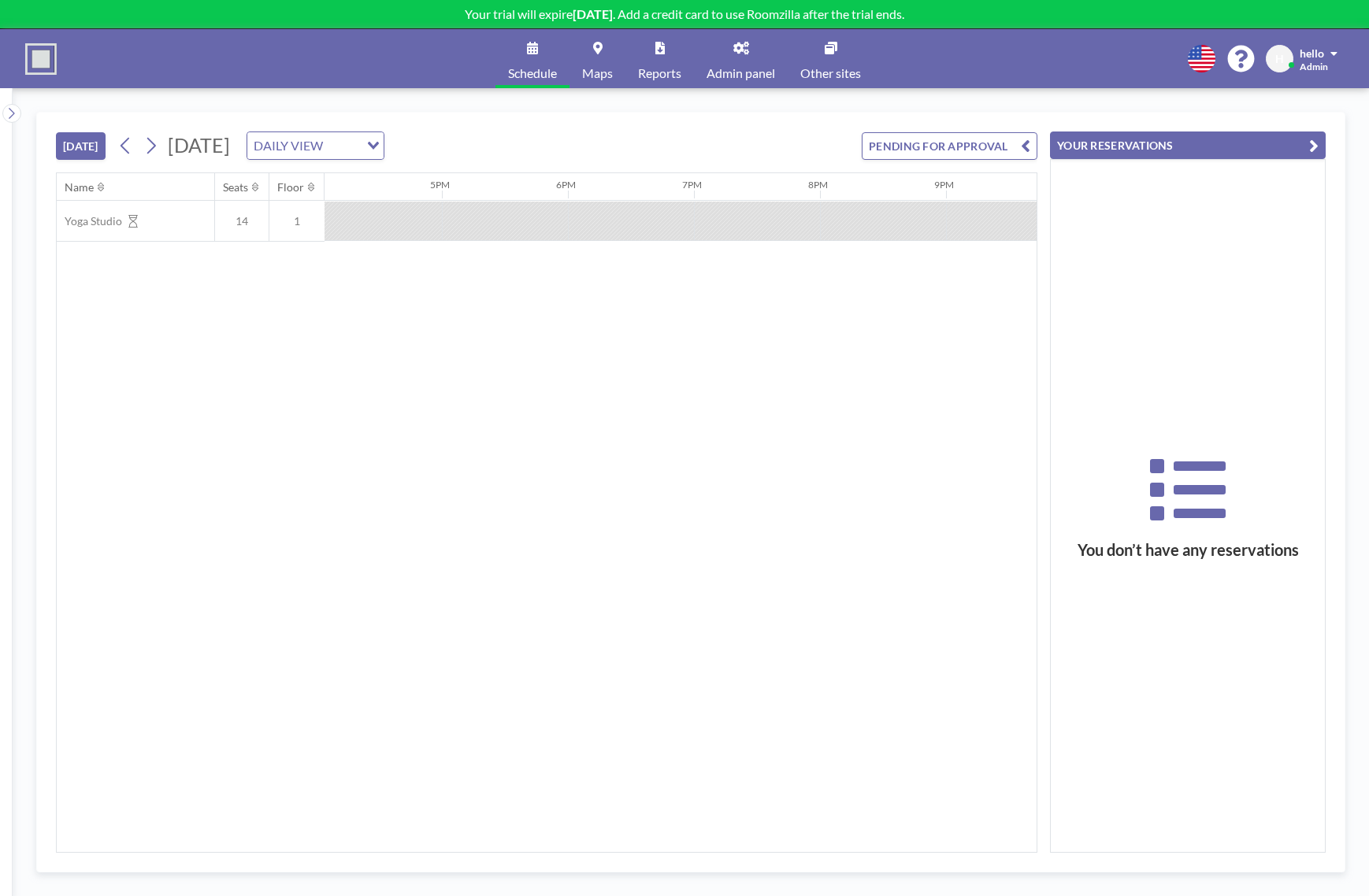
click at [1315, 148] on icon "button" at bounding box center [1314, 145] width 9 height 19
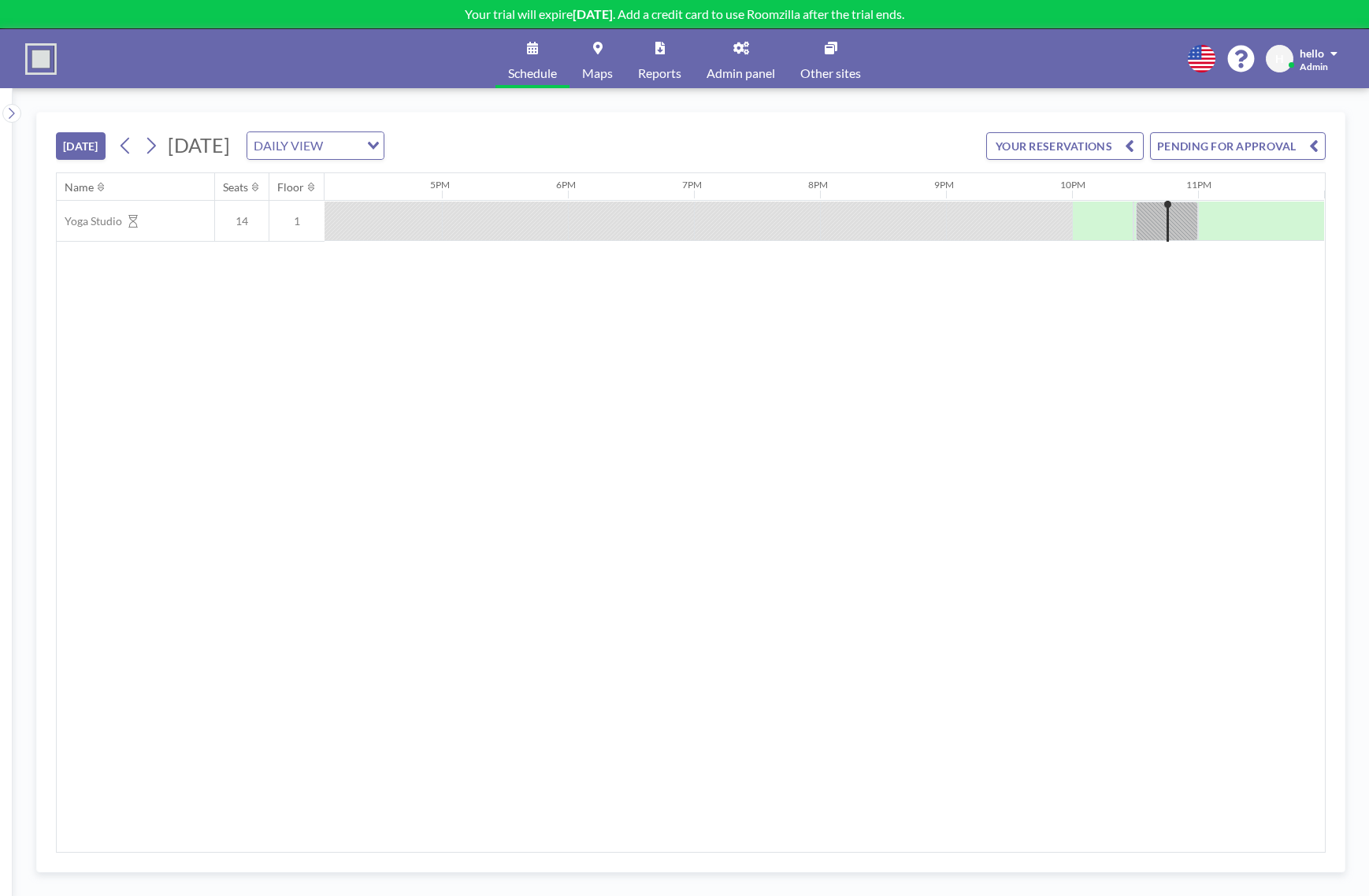
click at [1252, 144] on button "PENDING FOR APPROVAL" at bounding box center [1238, 145] width 176 height 27
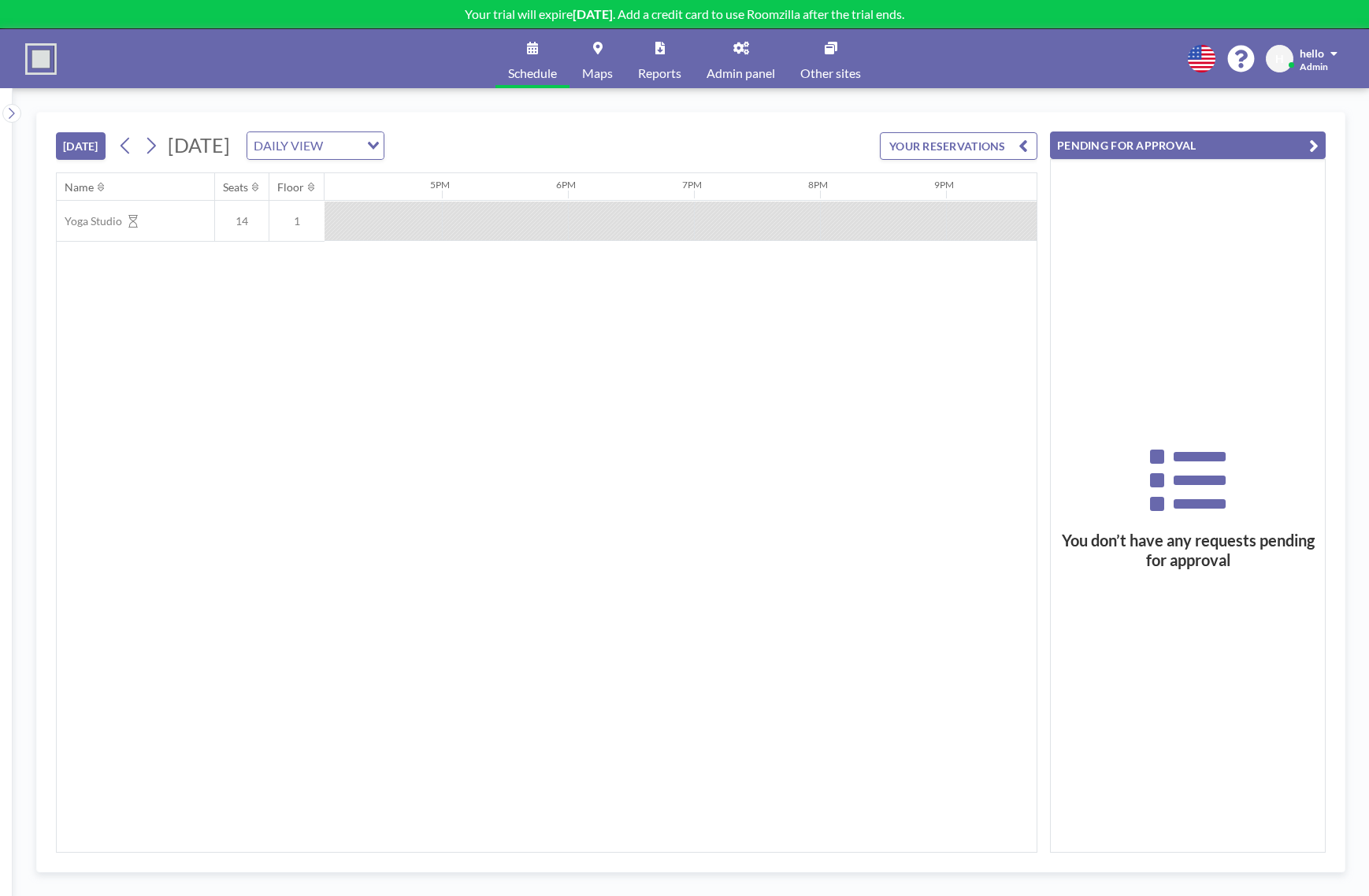
click at [1319, 144] on button "PENDING FOR APPROVAL" at bounding box center [1188, 144] width 276 height 27
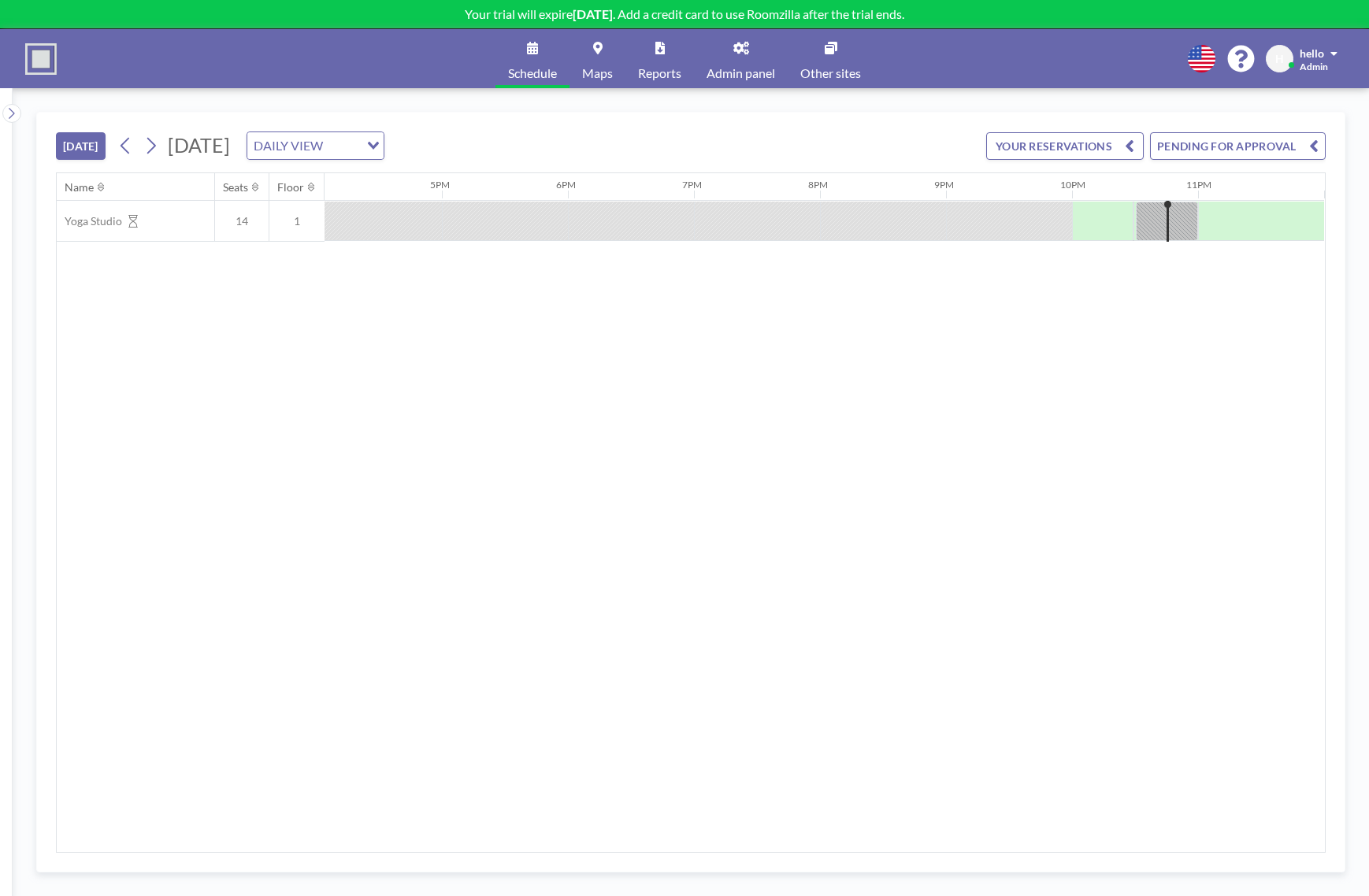
click at [1102, 227] on div at bounding box center [1135, 220] width 126 height 39
click at [1085, 227] on div at bounding box center [1135, 220] width 126 height 39
click at [1220, 229] on div at bounding box center [1261, 221] width 126 height 40
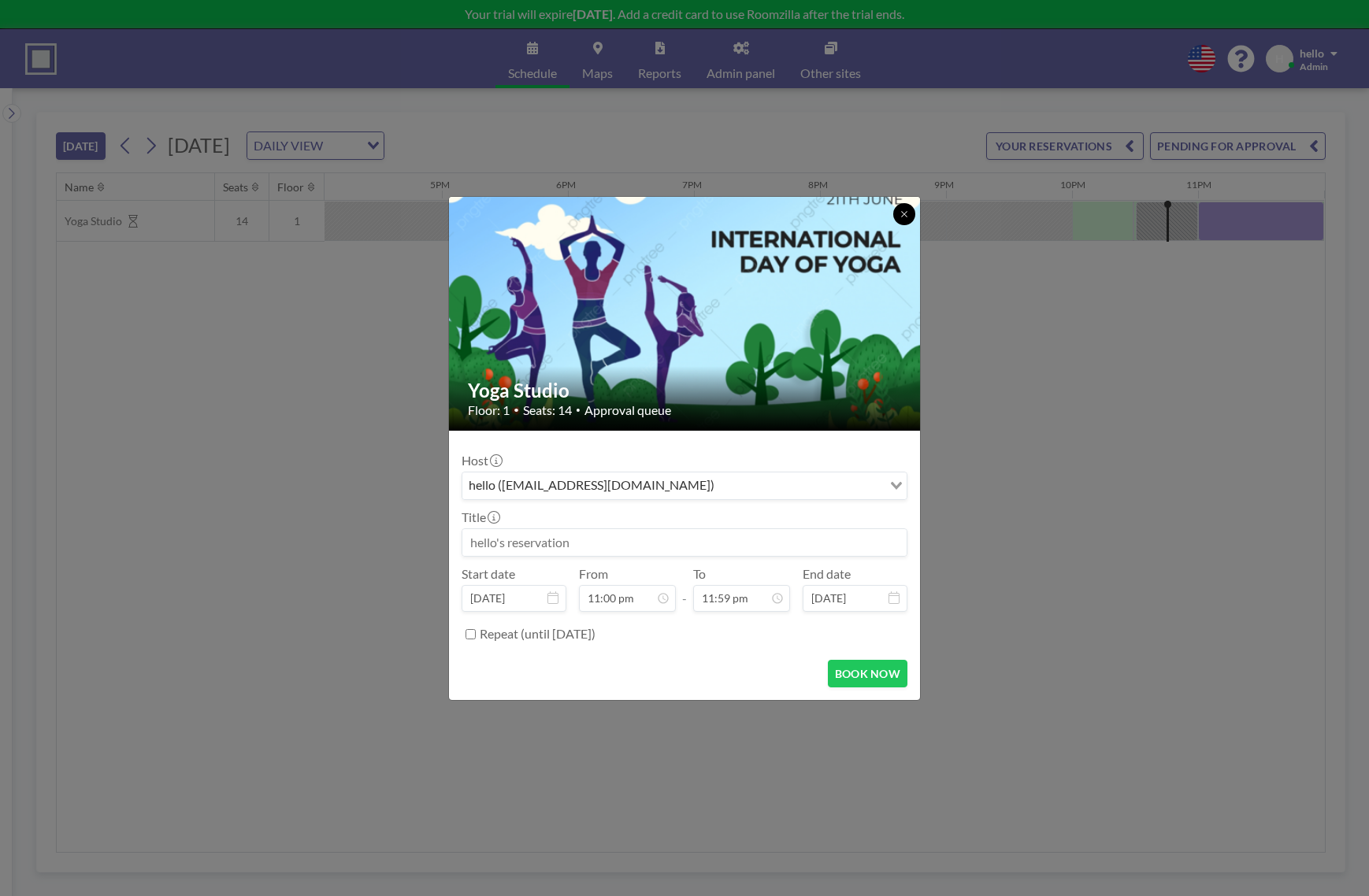
click at [907, 211] on icon at bounding box center [904, 214] width 9 height 9
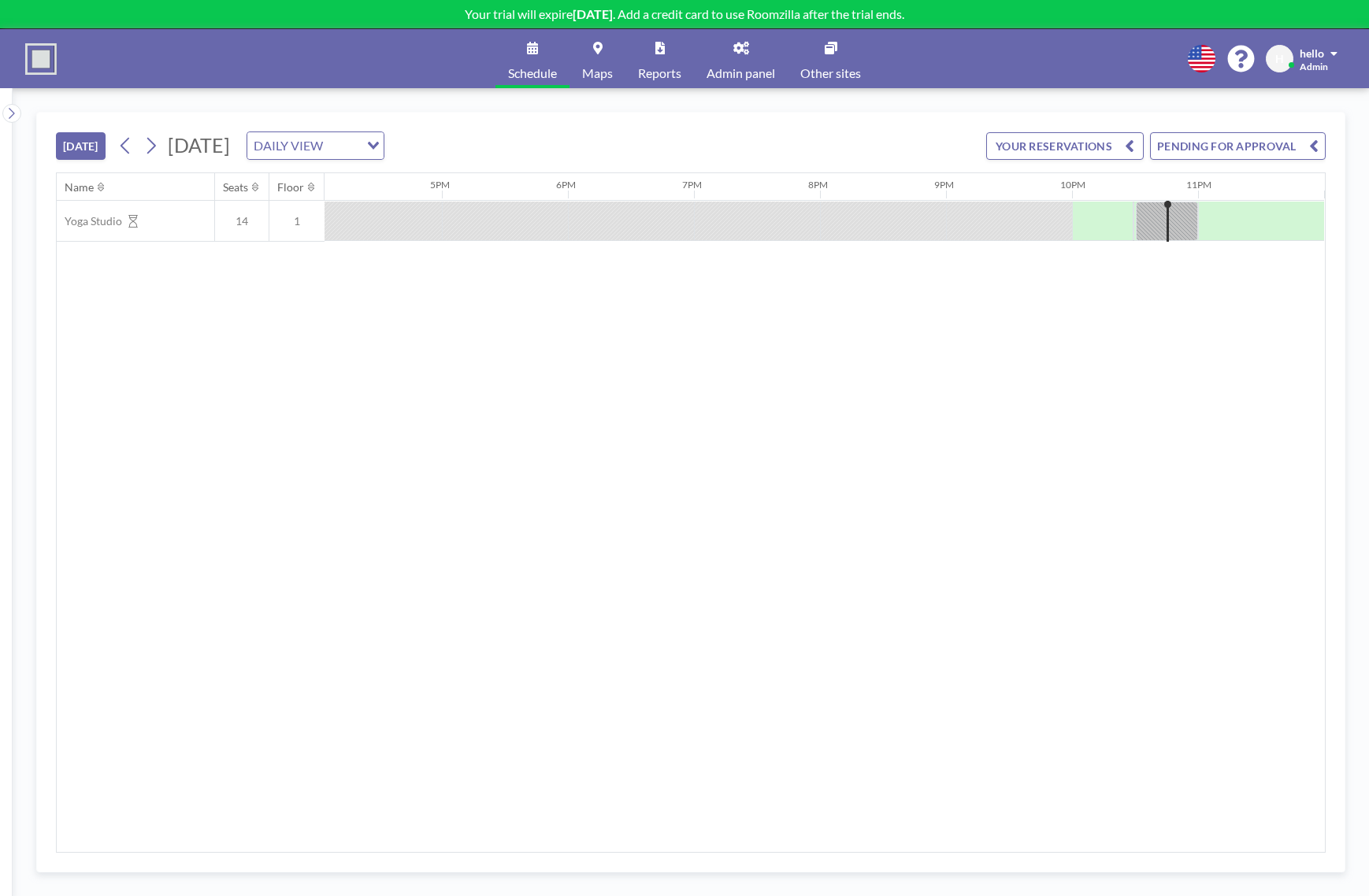
click at [758, 68] on span "Admin panel" at bounding box center [740, 73] width 68 height 12
click at [1236, 148] on button "PENDING FOR APPROVAL" at bounding box center [1238, 145] width 176 height 27
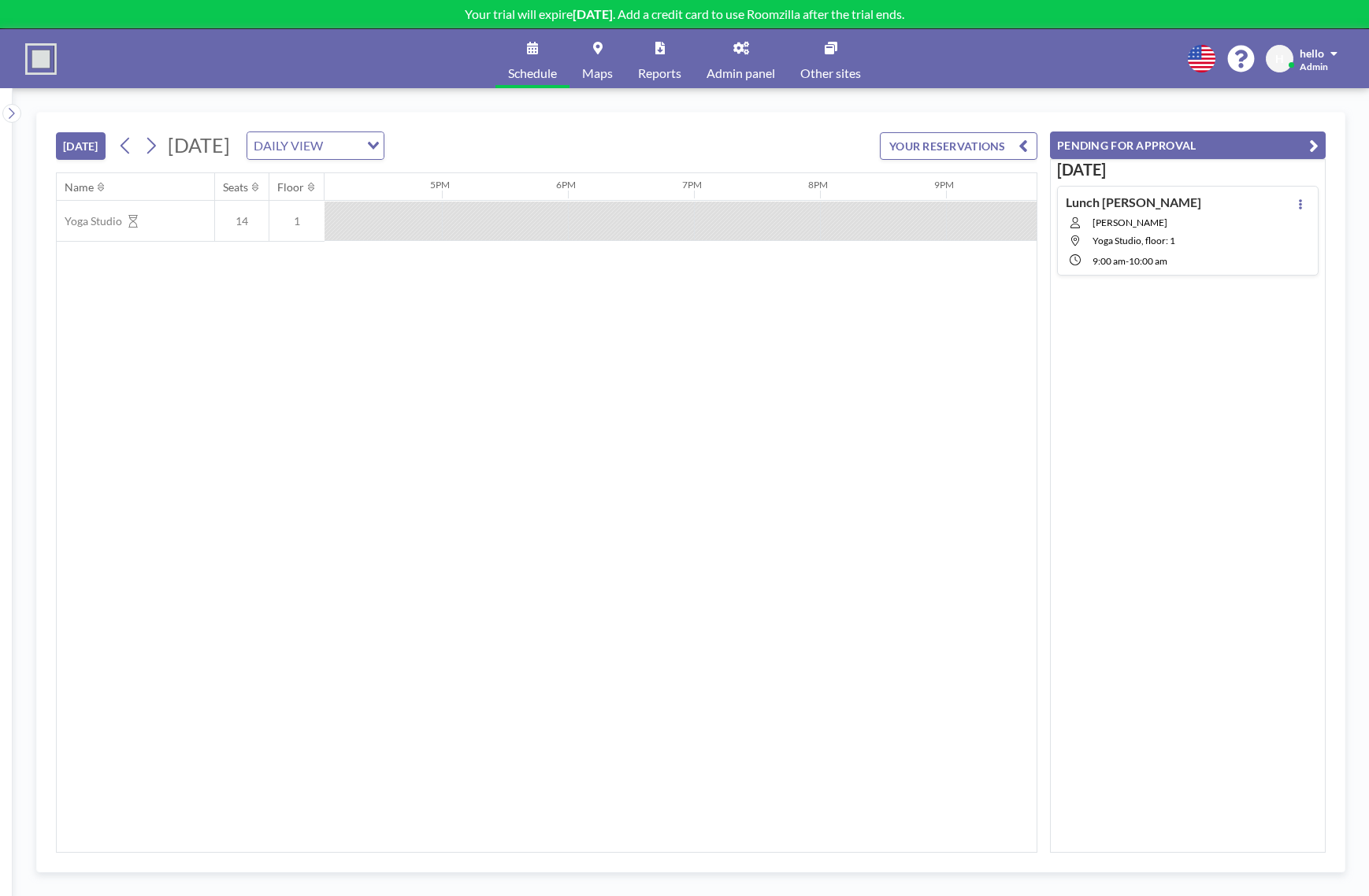
click at [1249, 252] on div "Lunch paul paul reilly Yoga Studio, floor: 1 9:00 AM - 10:00 AM" at bounding box center [1187, 230] width 262 height 90
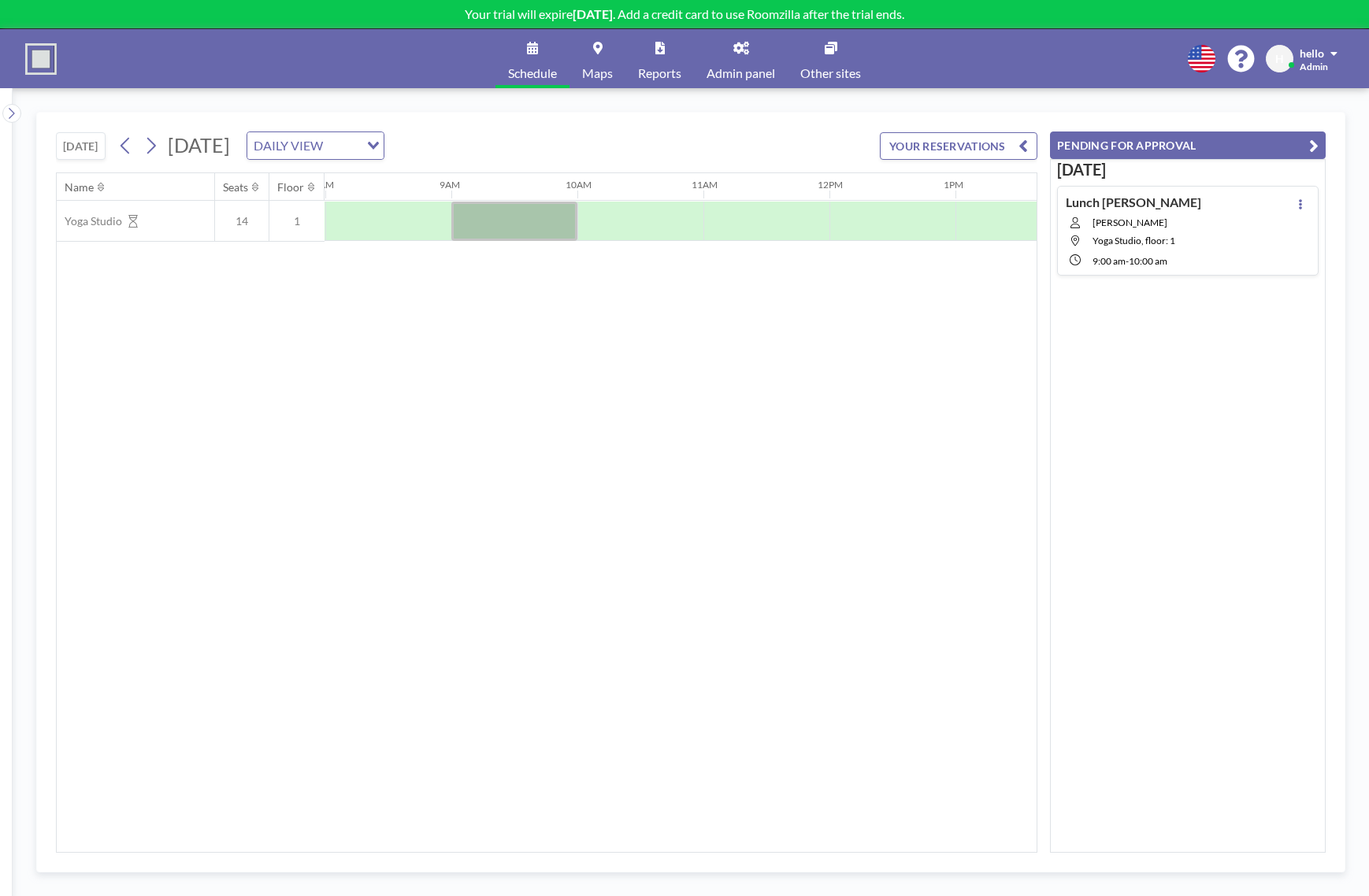
scroll to position [0, 1008]
click at [1298, 204] on icon at bounding box center [1301, 205] width 7 height 10
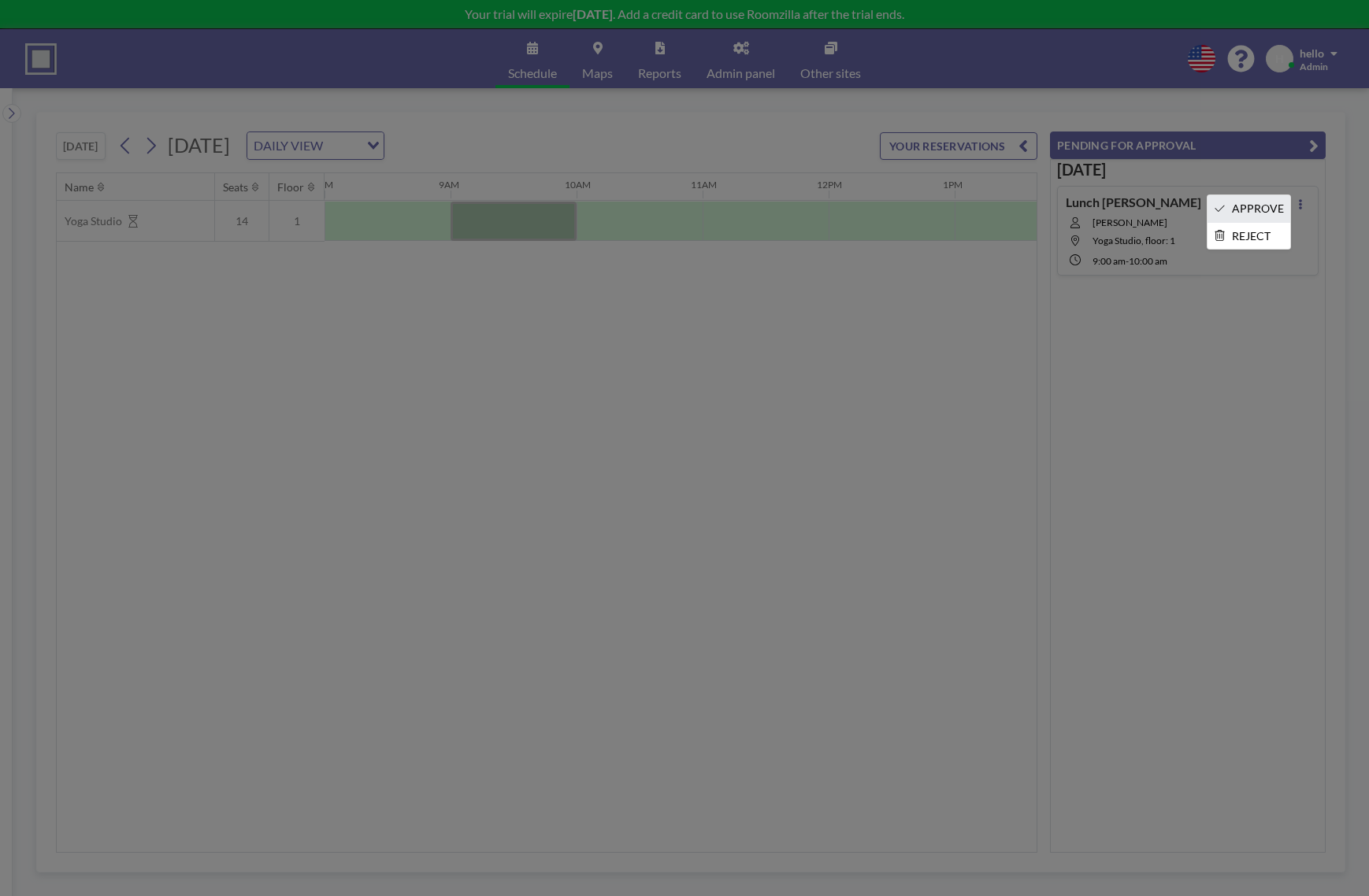
click at [1247, 200] on li "APPROVE" at bounding box center [1249, 209] width 83 height 26
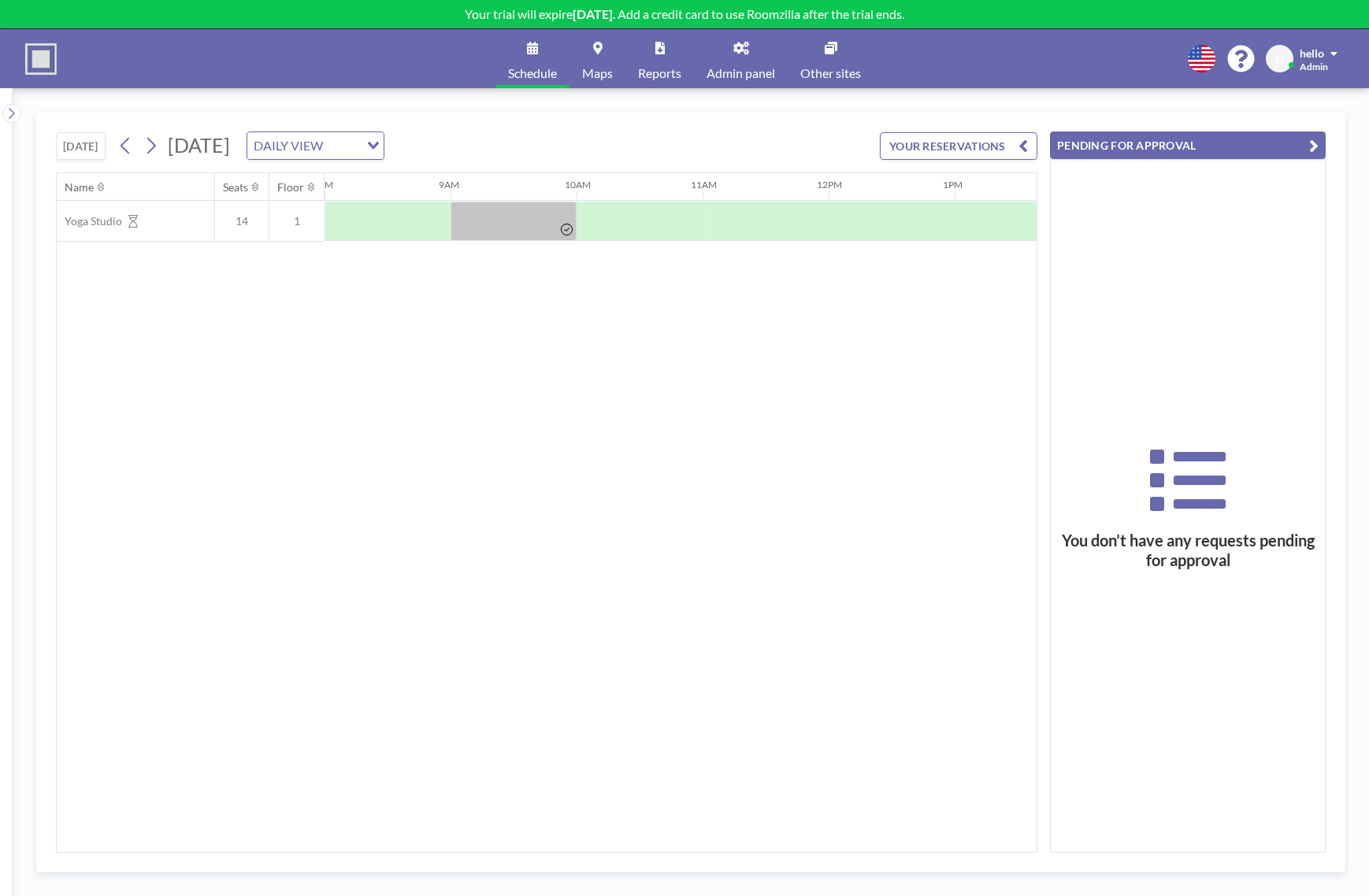
click at [1330, 54] on div "hello" at bounding box center [1319, 52] width 38 height 16
click at [1304, 108] on span "Log out" at bounding box center [1291, 106] width 36 height 16
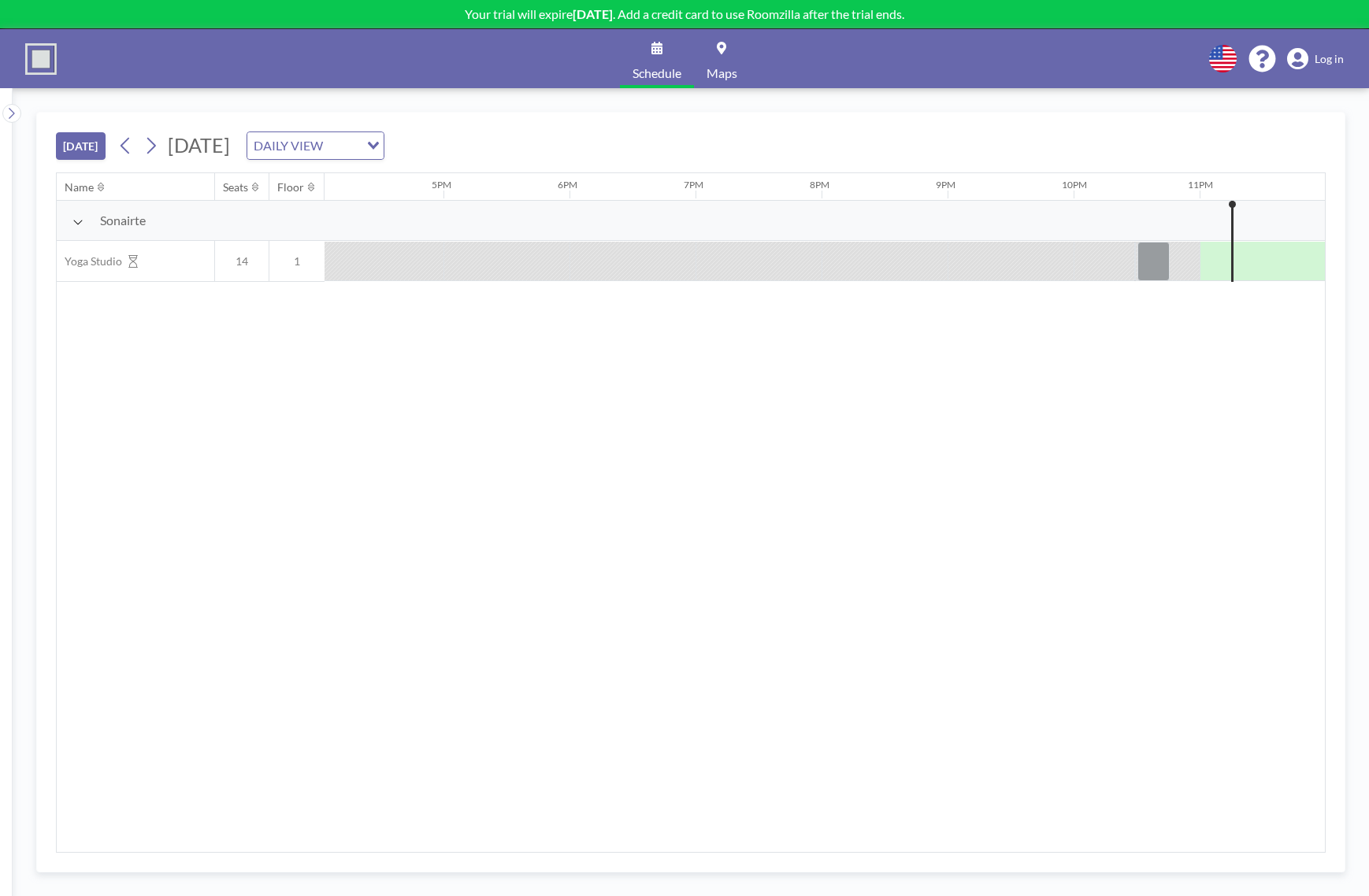
scroll to position [0, 2025]
click at [379, 145] on icon "Search for option" at bounding box center [373, 146] width 11 height 8
click at [478, 198] on li "WEEKLY VIEW" at bounding box center [474, 196] width 135 height 23
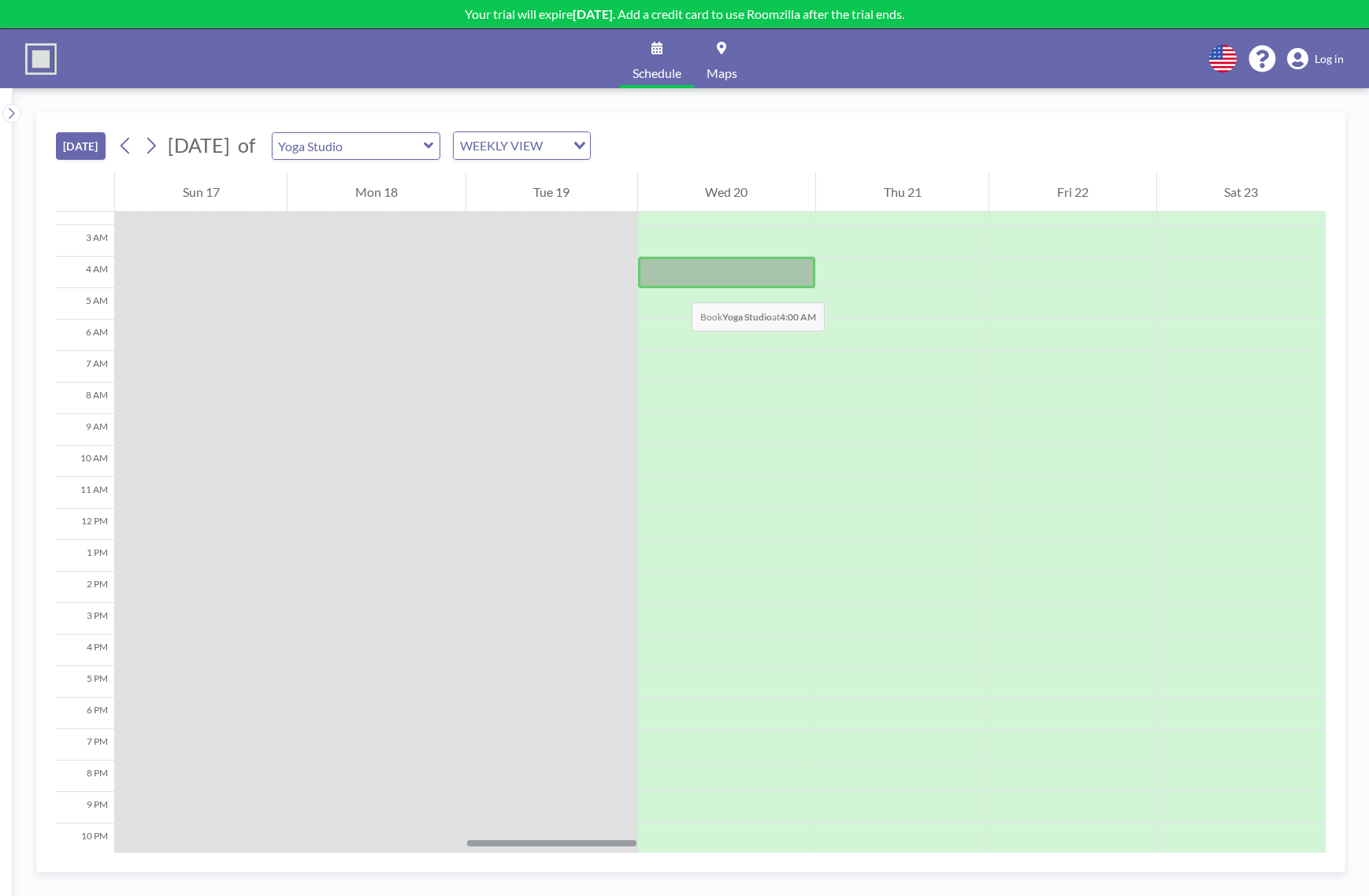
scroll to position [79, 0]
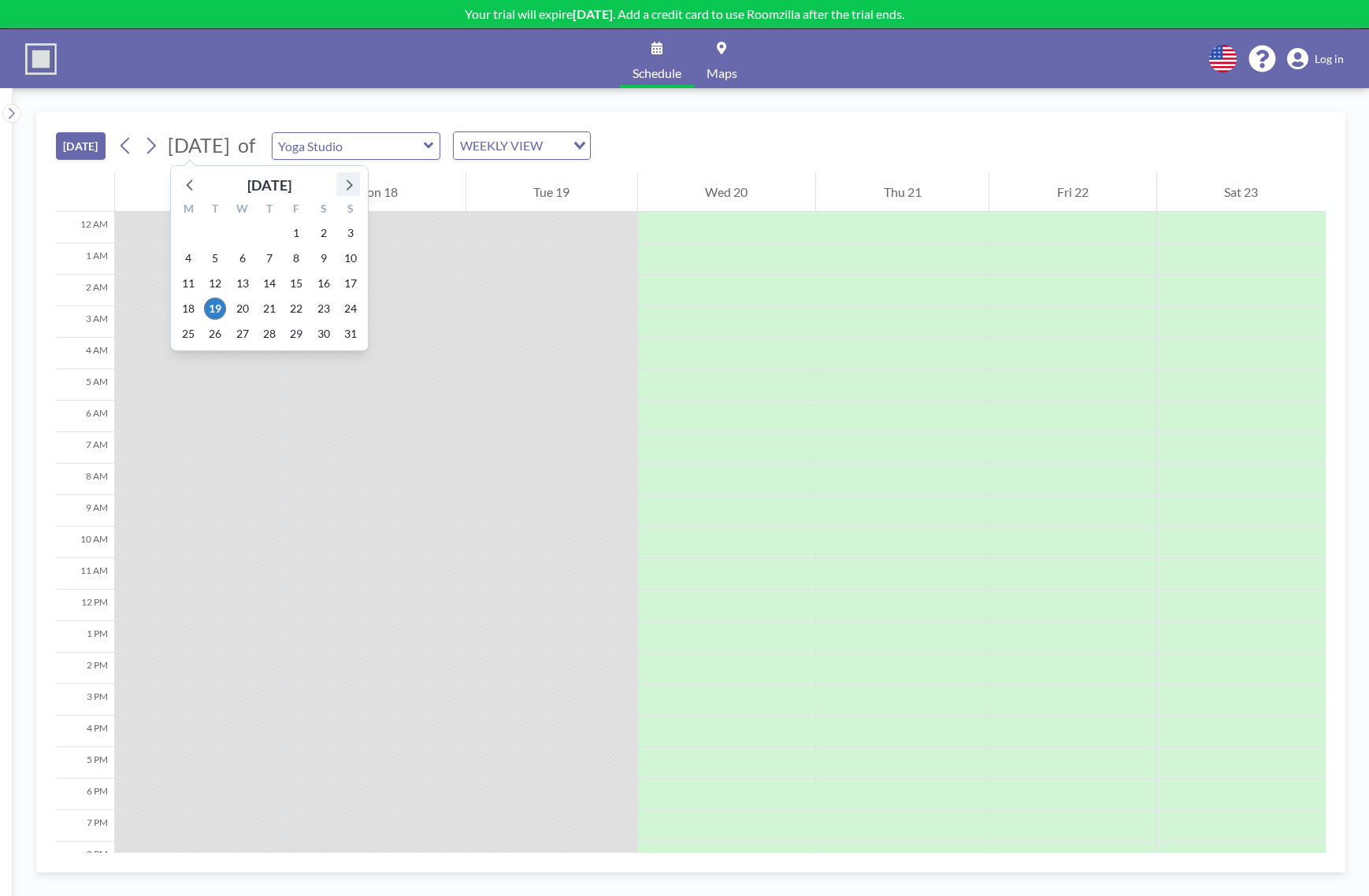
click at [356, 190] on icon at bounding box center [348, 184] width 21 height 21
click at [244, 231] on span "3" at bounding box center [243, 233] width 22 height 22
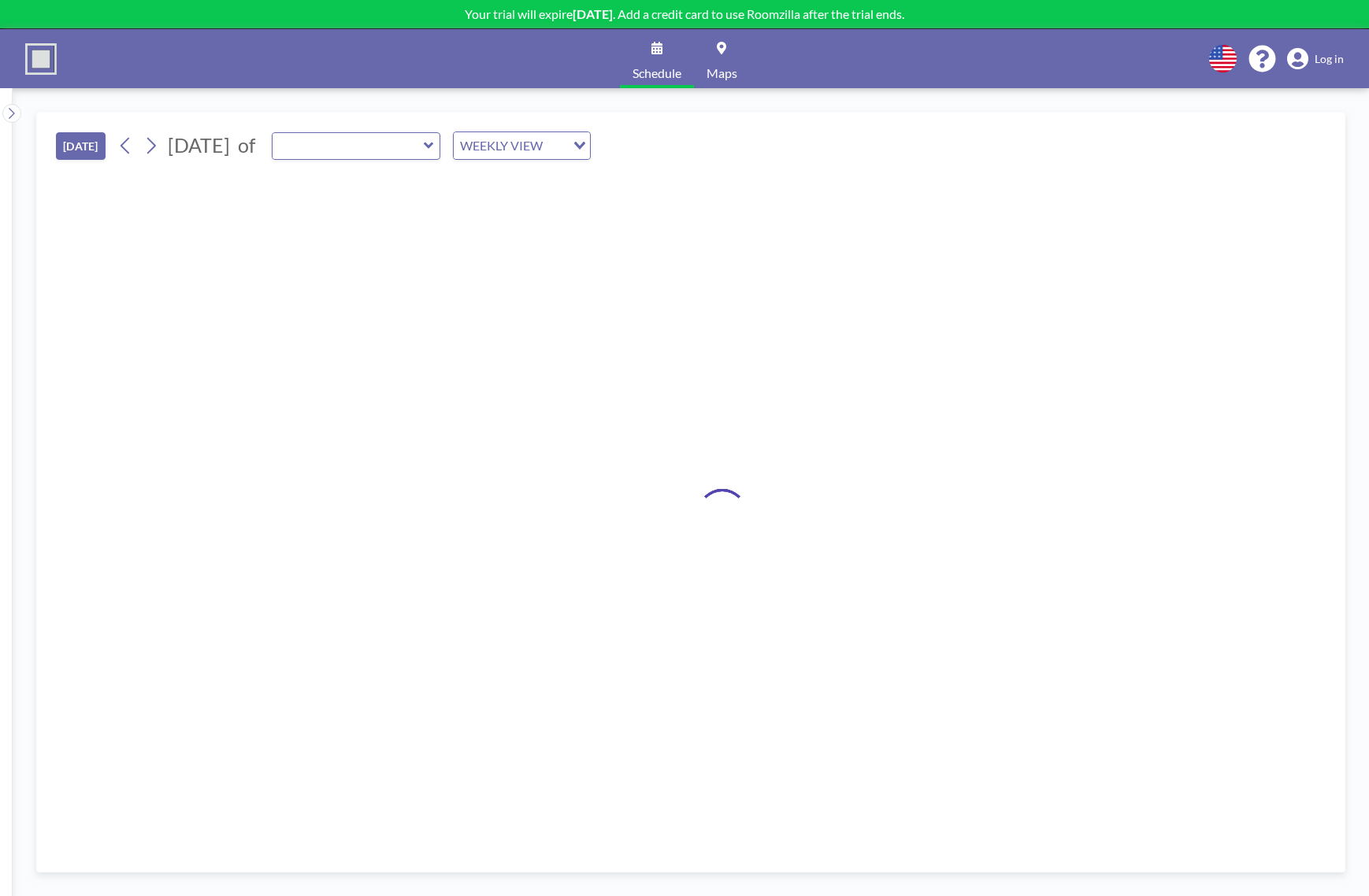
type input "Yoga Studio"
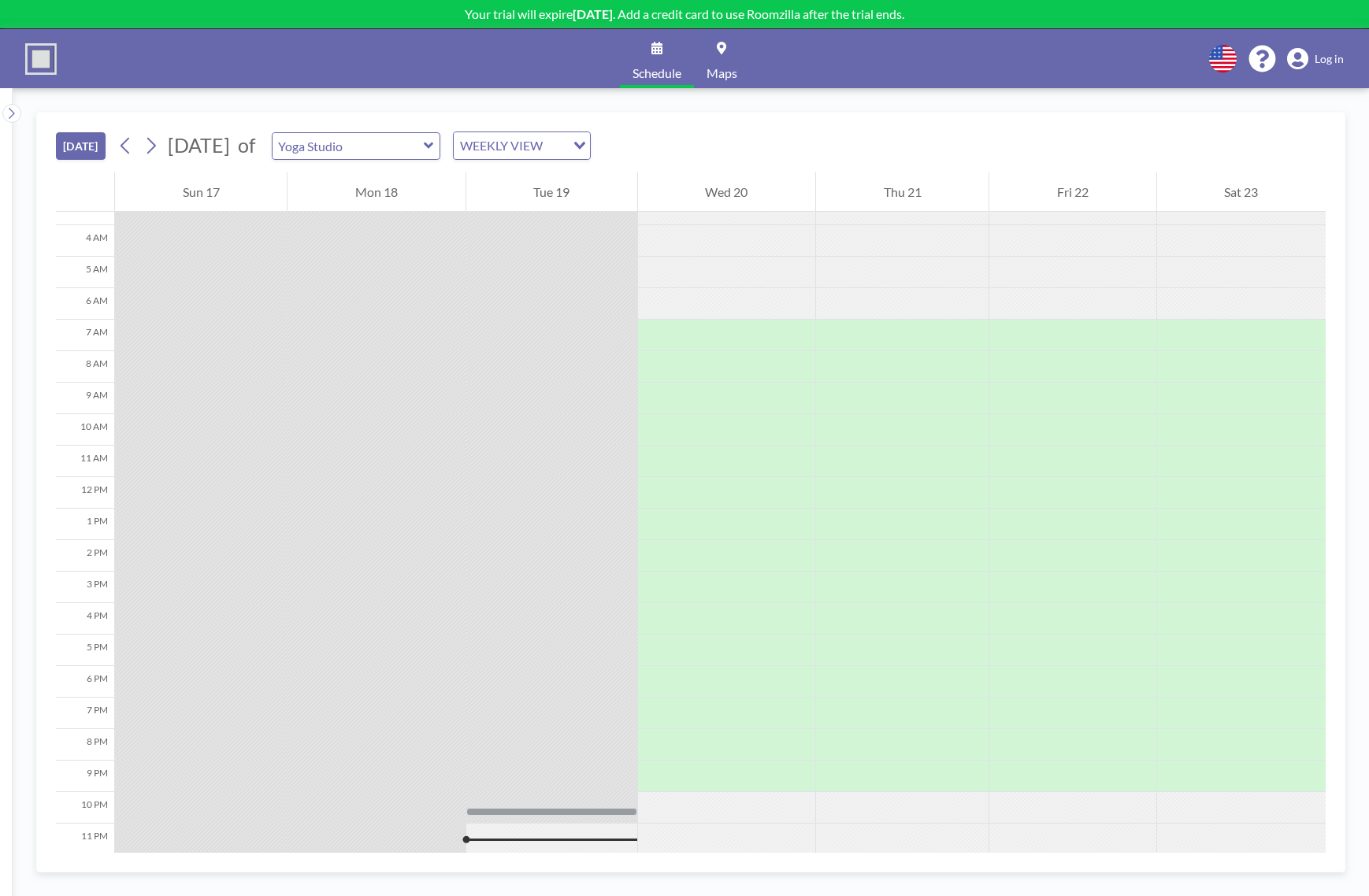
scroll to position [115, 0]
click at [150, 147] on icon at bounding box center [151, 145] width 15 height 24
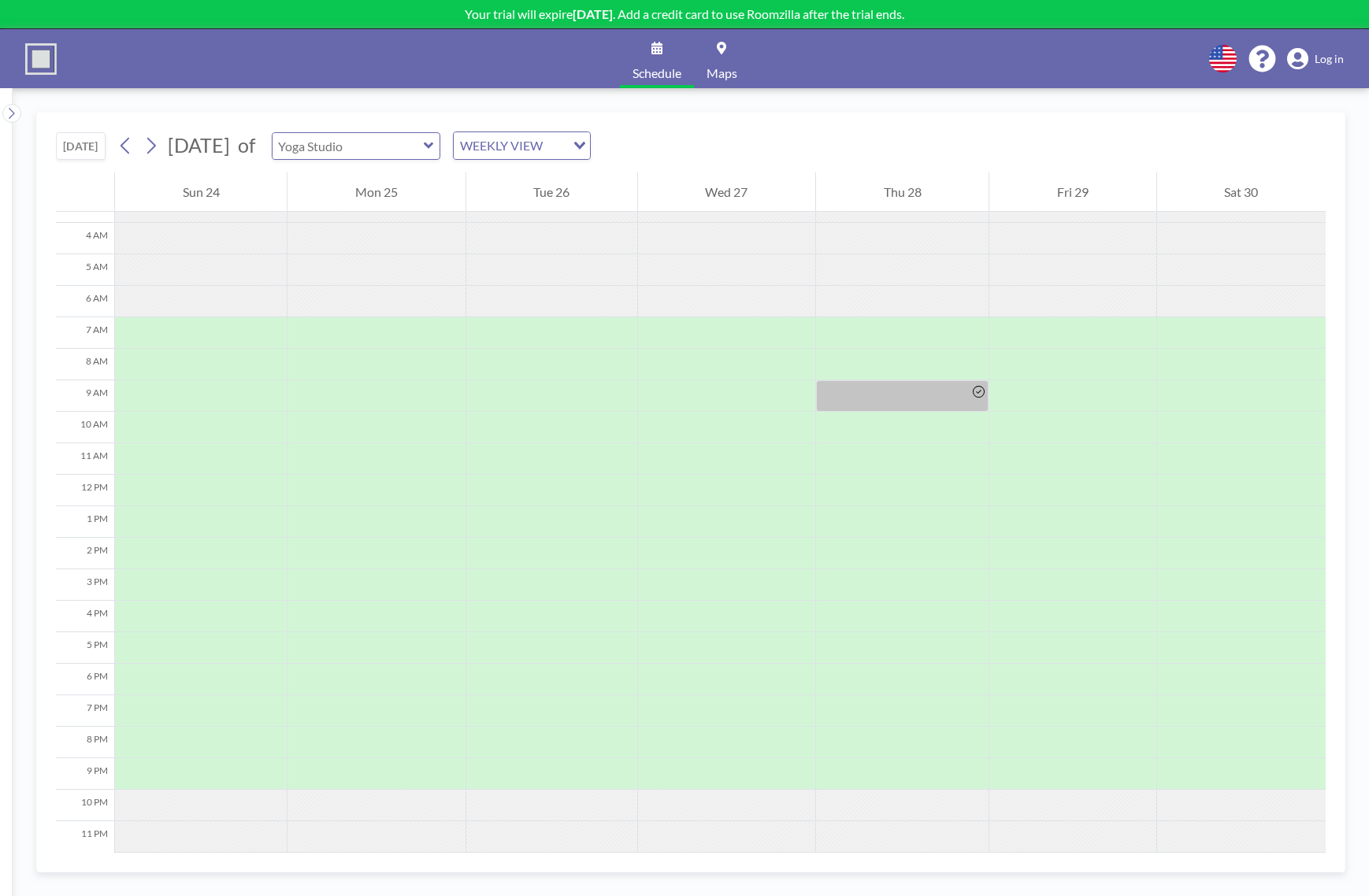
click at [423, 149] on input "text" at bounding box center [347, 146] width 151 height 26
type input "Yoga Studio"
click at [769, 148] on div "[DATE] [DATE] of Yoga Studio Sonairte Yoga Studio WEEKLY VIEW Loading..." at bounding box center [691, 143] width 1270 height 60
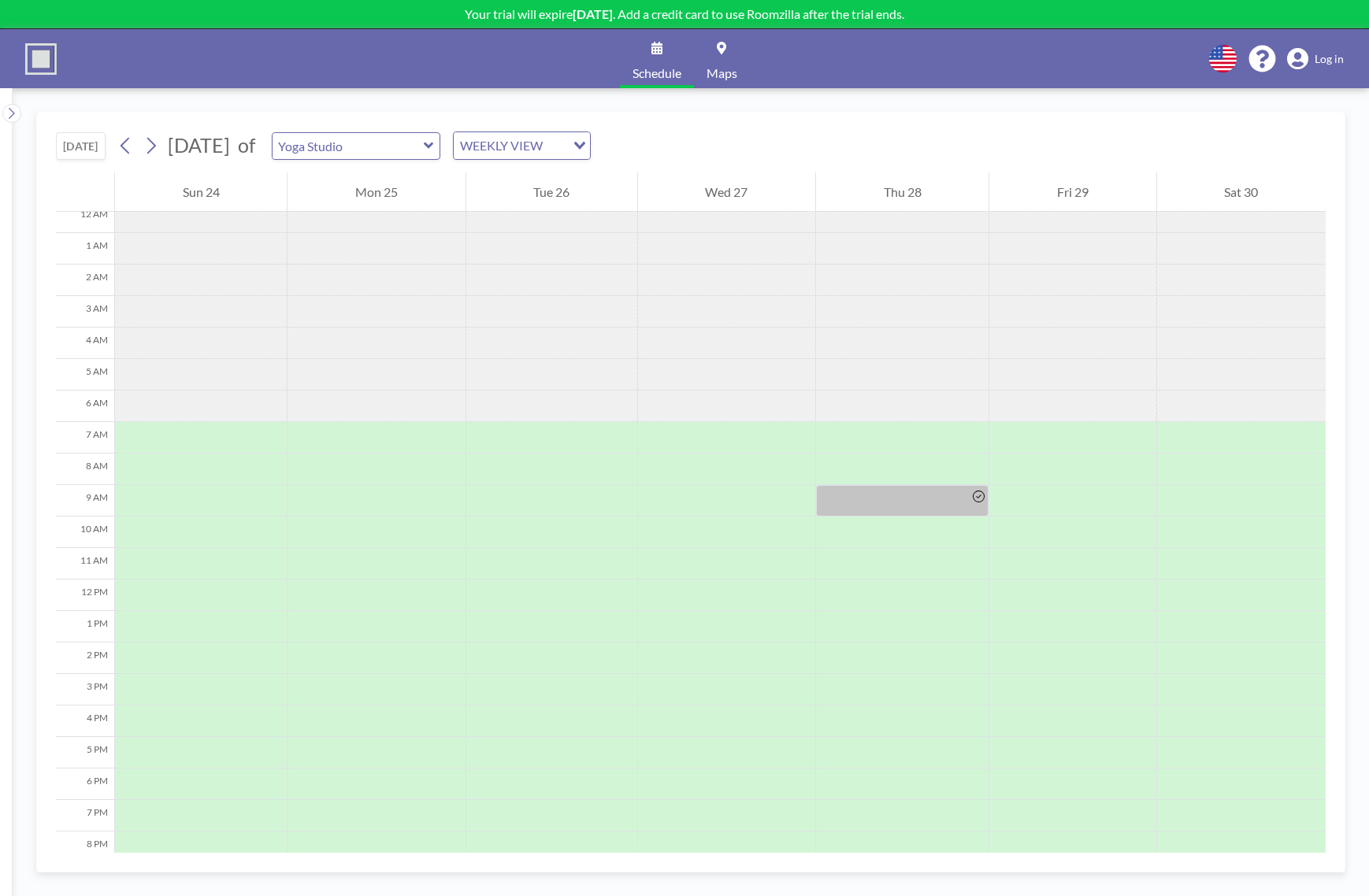
scroll to position [0, 0]
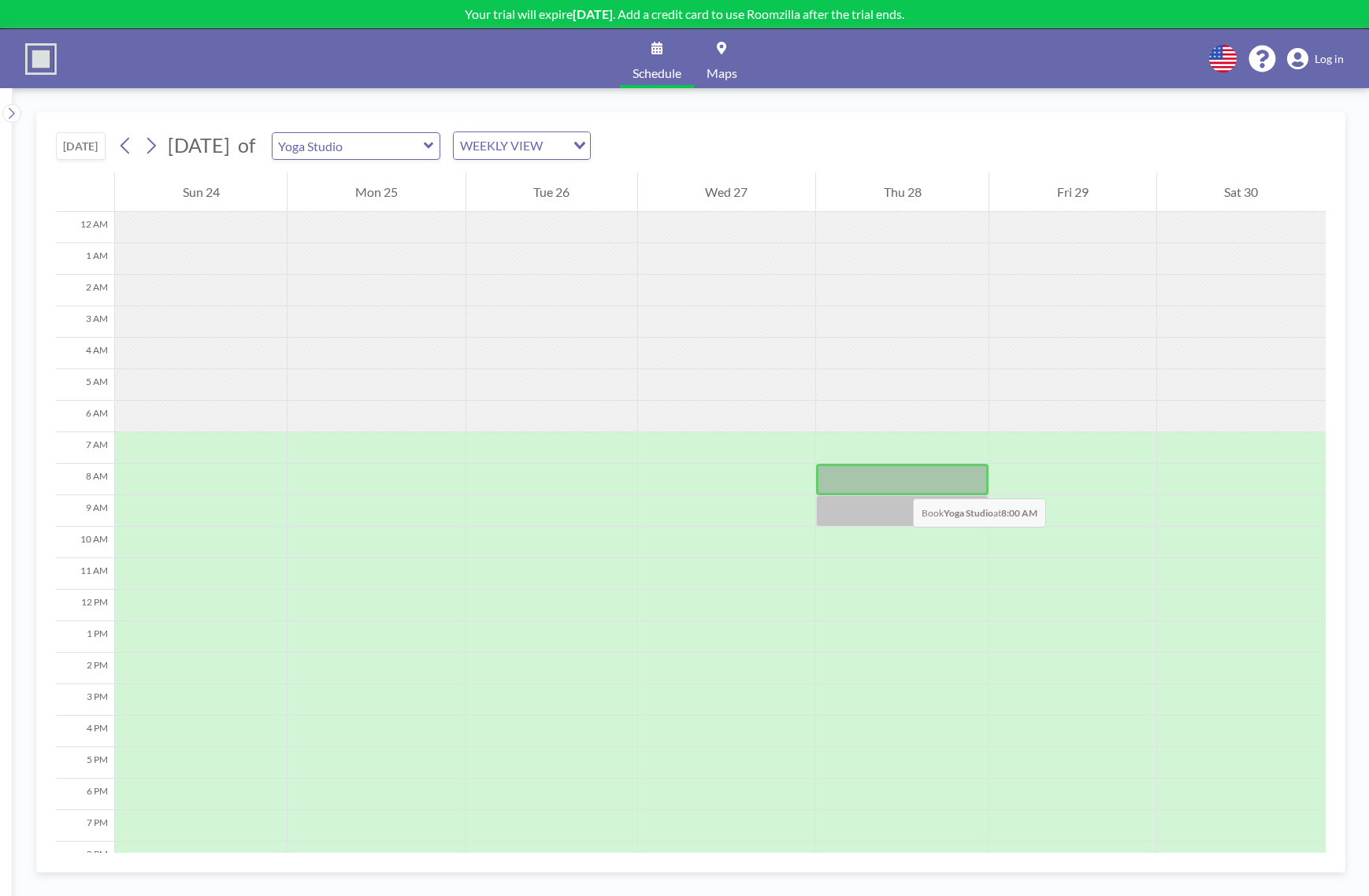
click at [897, 483] on div at bounding box center [902, 479] width 172 height 31
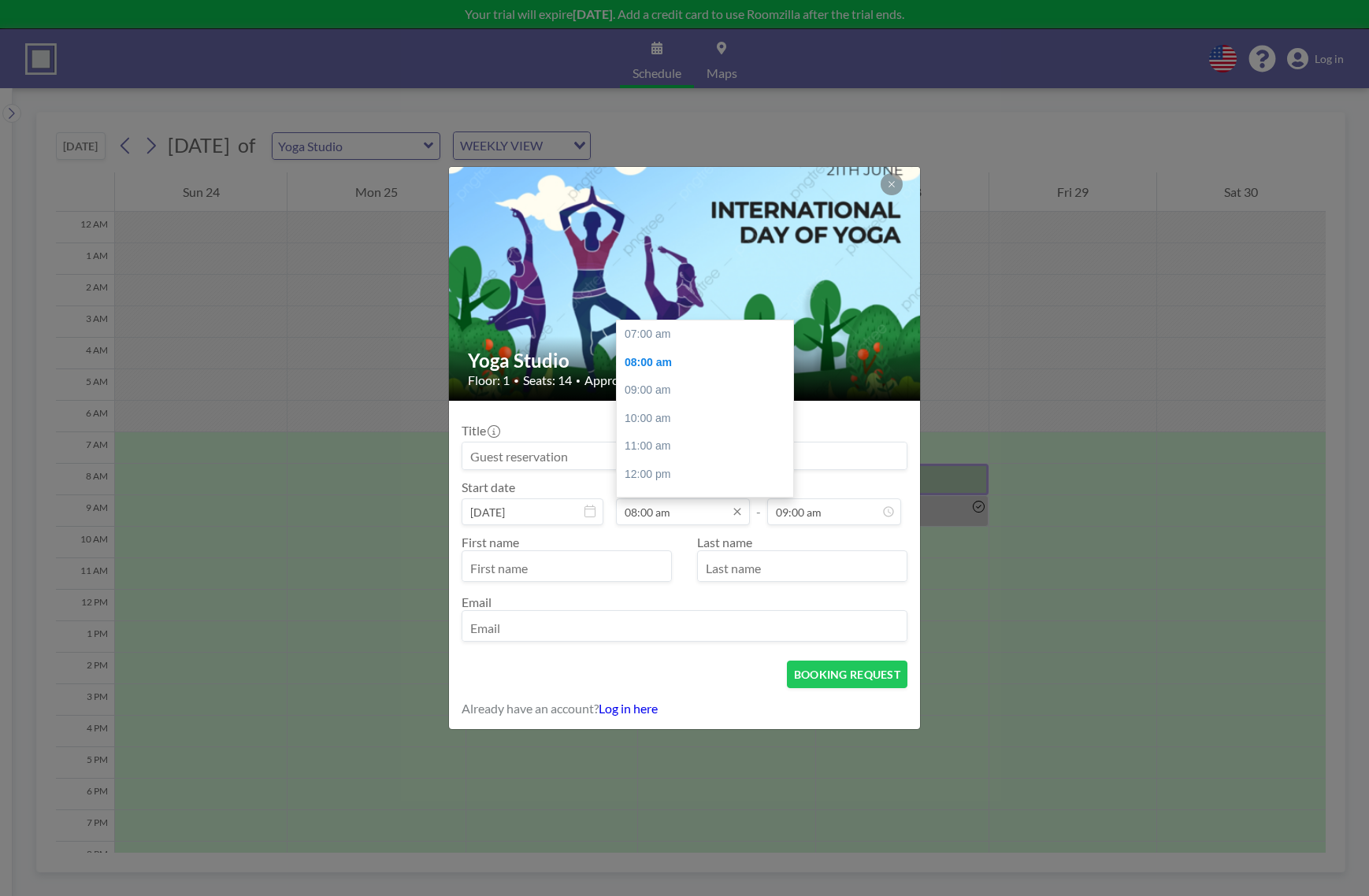
scroll to position [28, 0]
click at [658, 507] on input "08:00 am" at bounding box center [683, 512] width 134 height 26
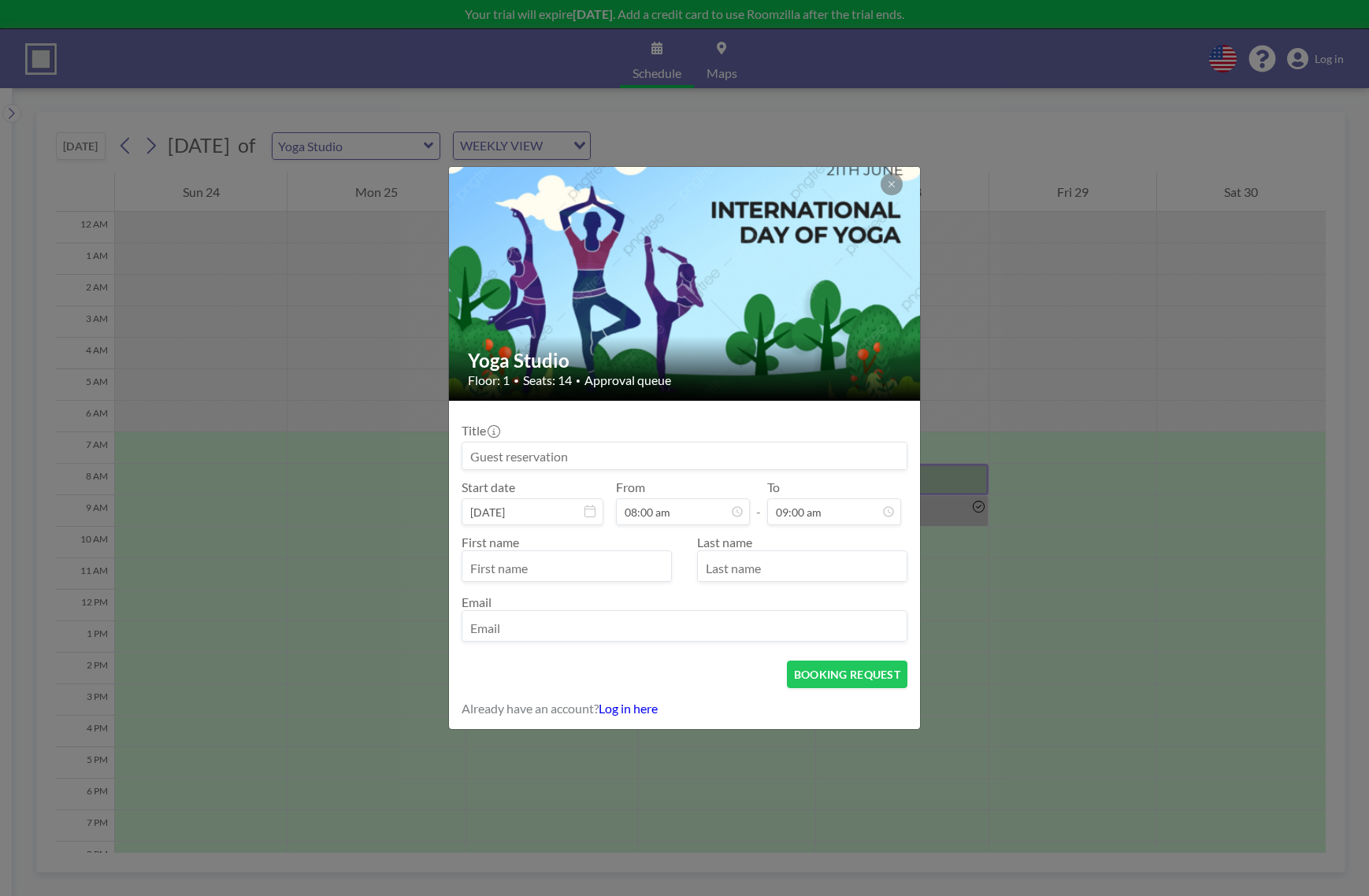
click at [591, 512] on icon at bounding box center [589, 511] width 11 height 12
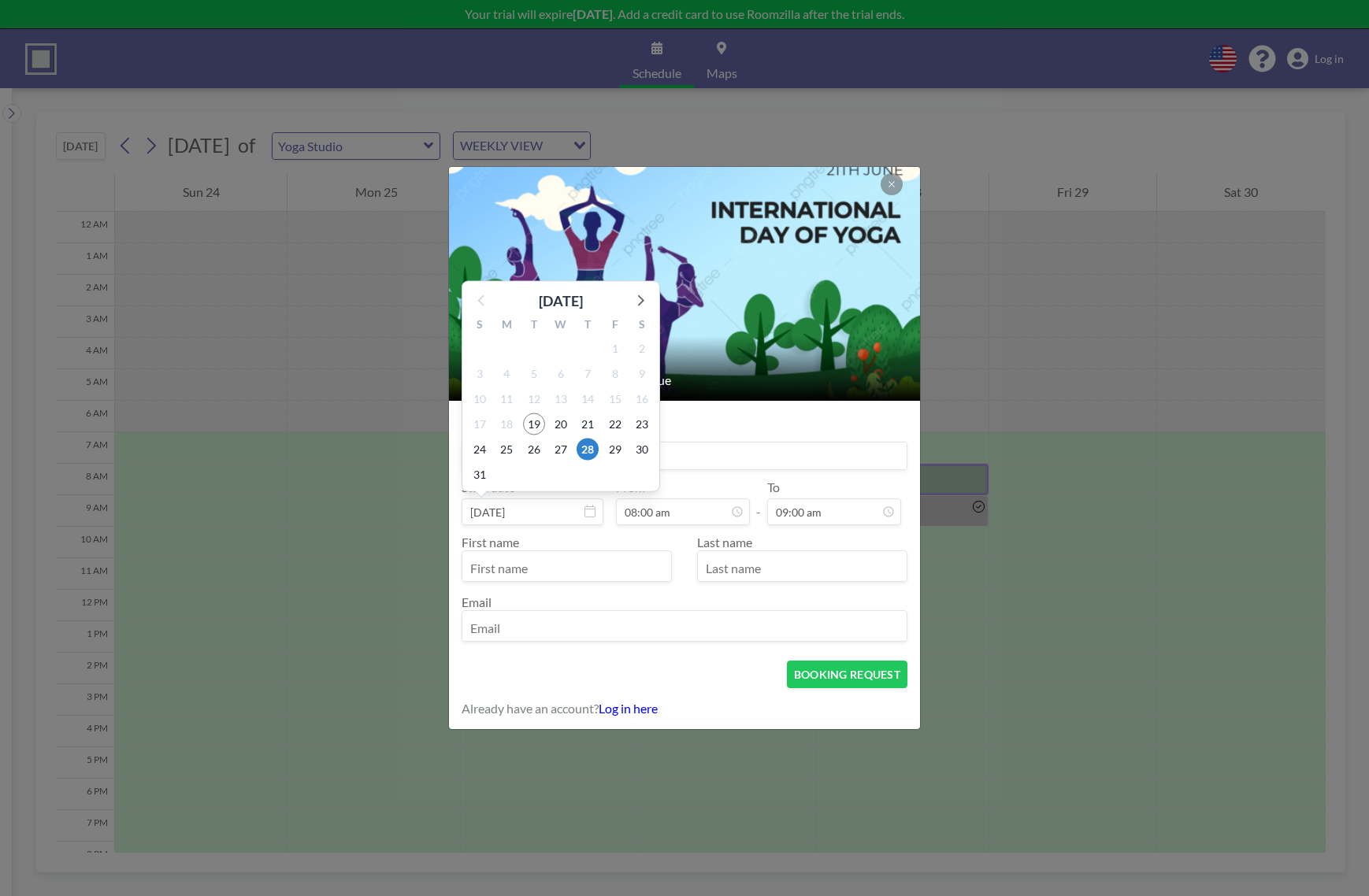
click at [524, 511] on input "[DATE]" at bounding box center [532, 512] width 142 height 26
click at [614, 452] on span "29" at bounding box center [615, 449] width 22 height 22
type input "[DATE]"
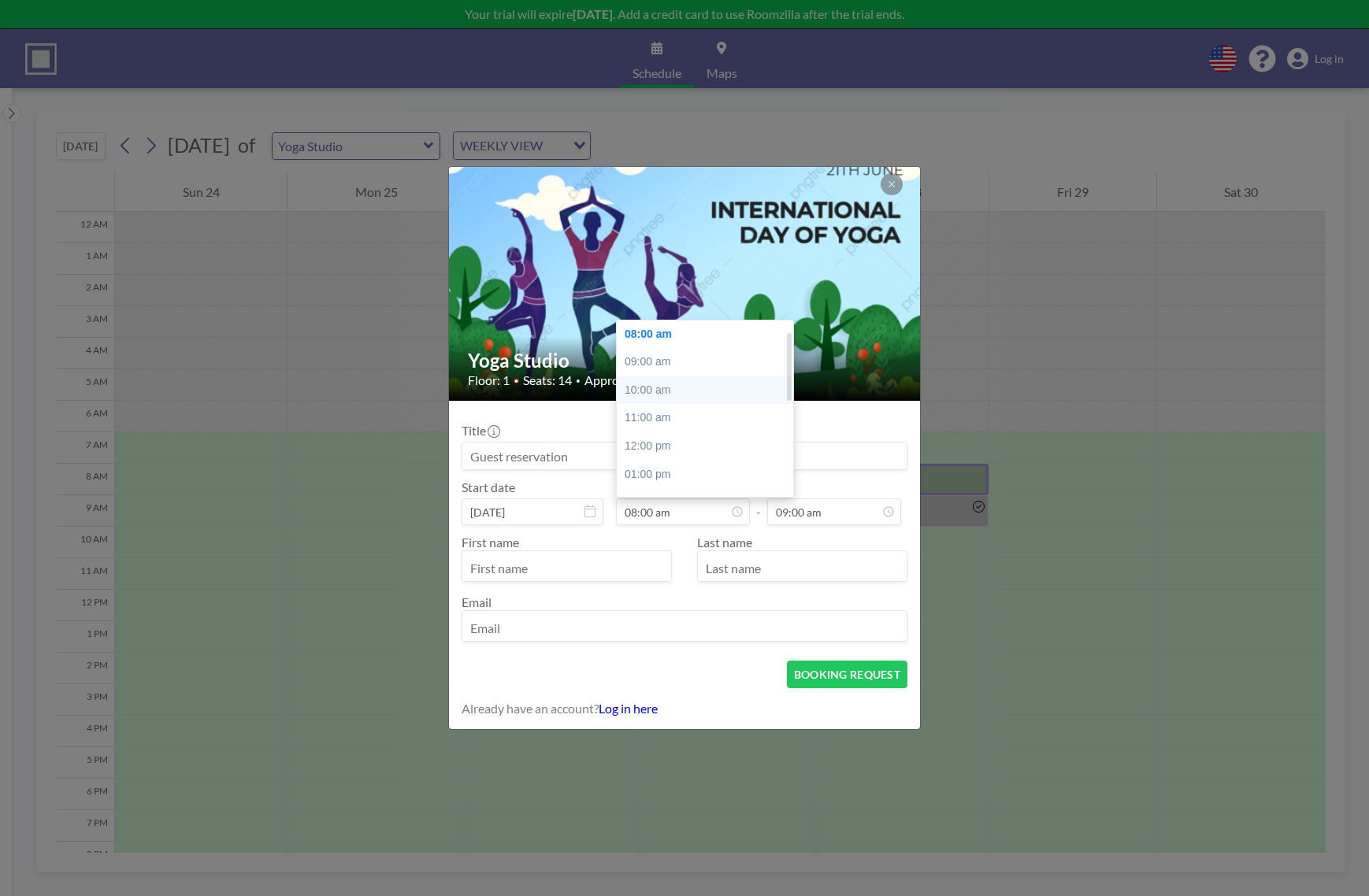
scroll to position [0, 0]
click at [649, 338] on div "07:00 am" at bounding box center [705, 335] width 177 height 28
type input "07:00 am"
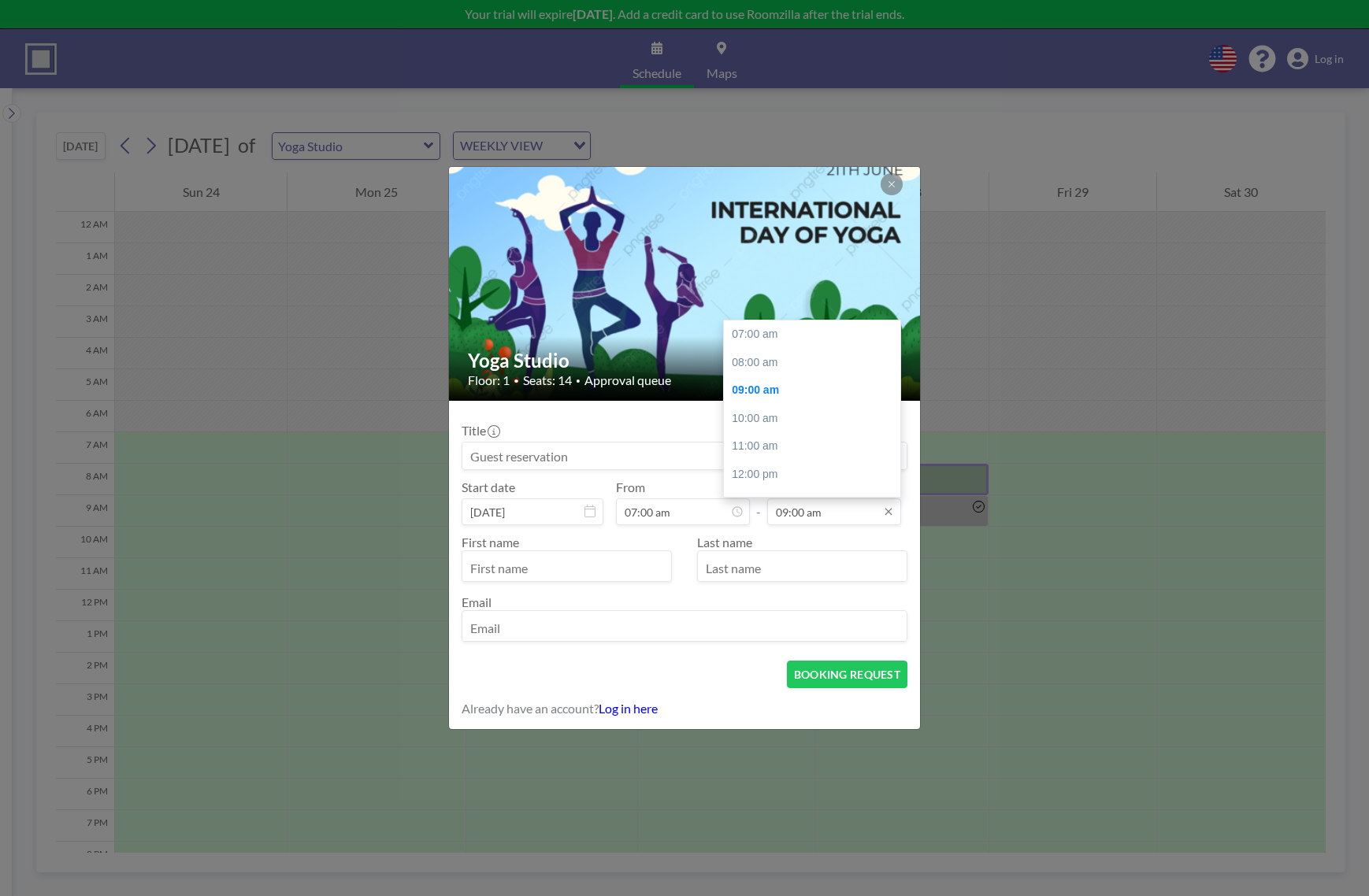
scroll to position [56, 0]
click at [772, 399] on div "11:00 am" at bounding box center [812, 390] width 177 height 28
type input "11:00 am"
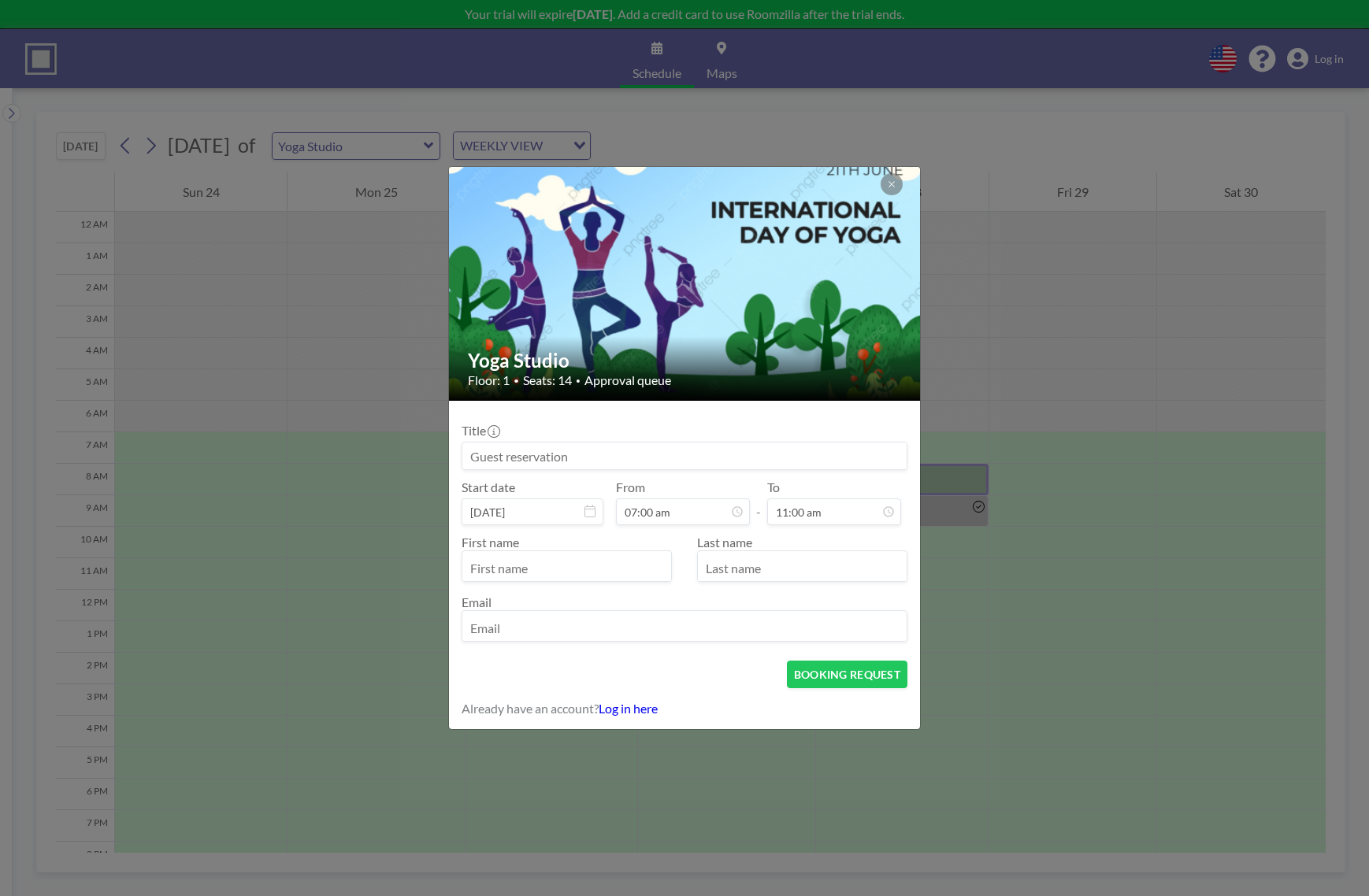
click at [637, 566] on input "text" at bounding box center [566, 568] width 209 height 26
type input "Yogi"
type input "Master"
type input "[PERSON_NAME][EMAIL_ADDRESS][DOMAIN_NAME]"
click at [848, 681] on button "BOOKING REQUEST" at bounding box center [847, 674] width 120 height 27
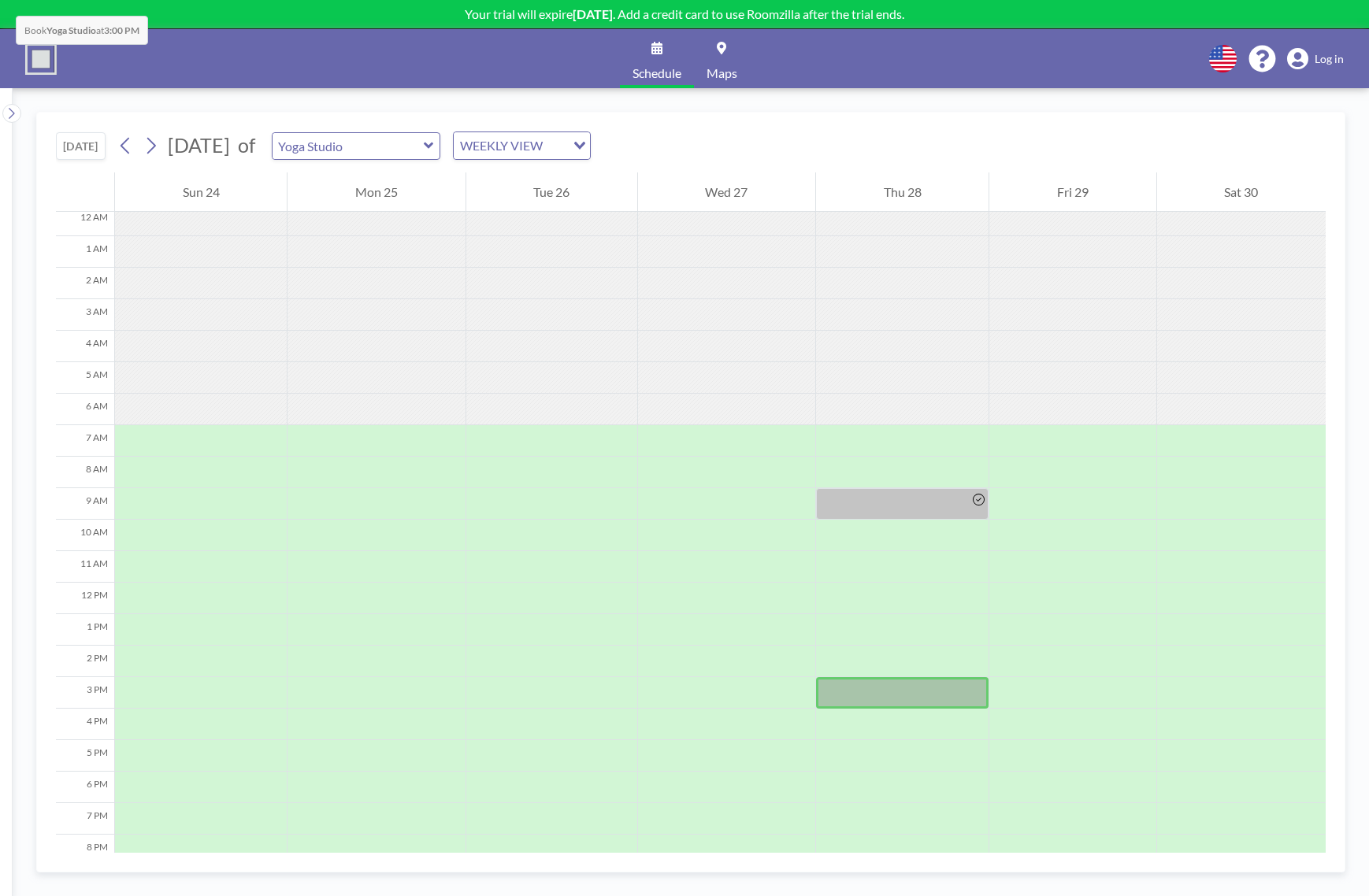
scroll to position [0, 0]
